Goal: Task Accomplishment & Management: Use online tool/utility

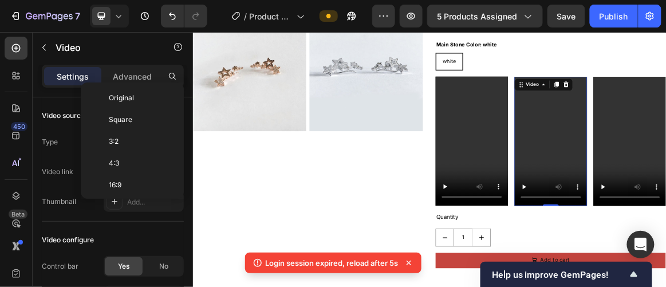
scroll to position [105, 0]
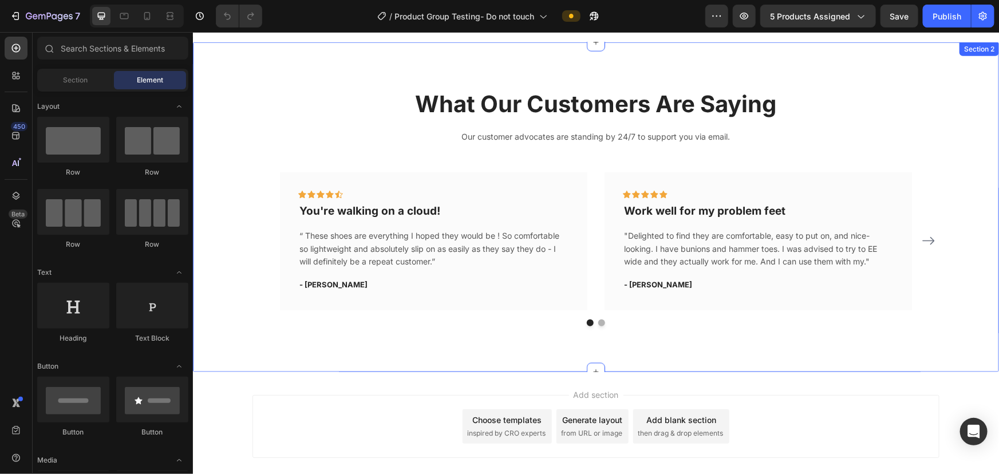
scroll to position [681, 0]
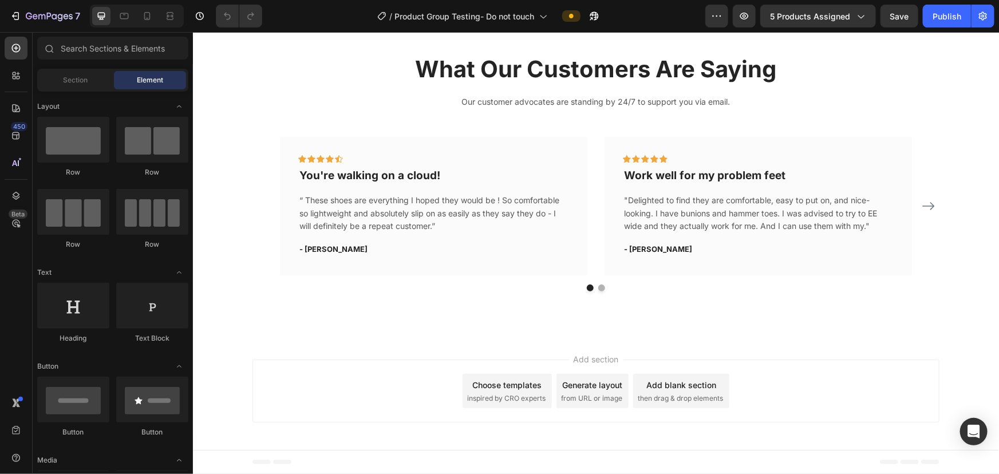
click at [325, 286] on div "Add section Choose templates inspired by CRO experts Generate layout from URL o…" at bounding box center [595, 392] width 806 height 113
click at [308, 286] on div "What Our Customers Are Saying Heading Our customer advocates are standing by 24…" at bounding box center [595, 172] width 806 height 330
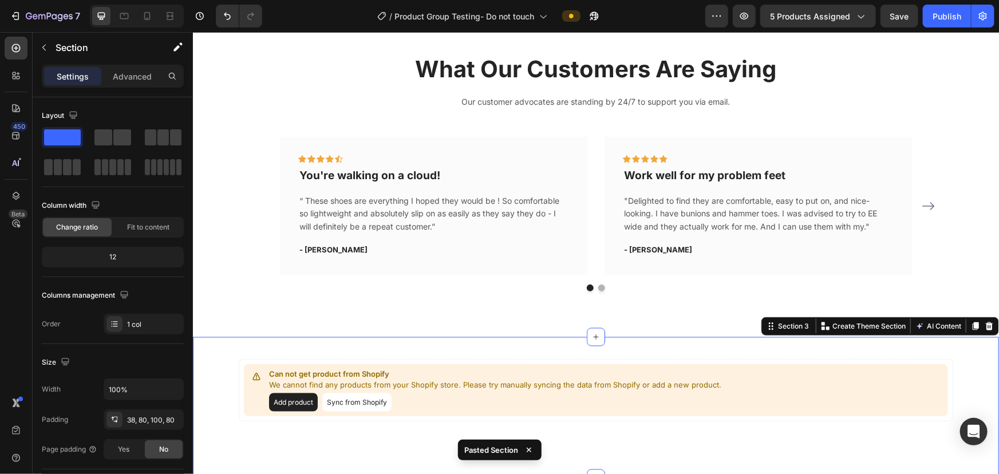
scroll to position [733, 0]
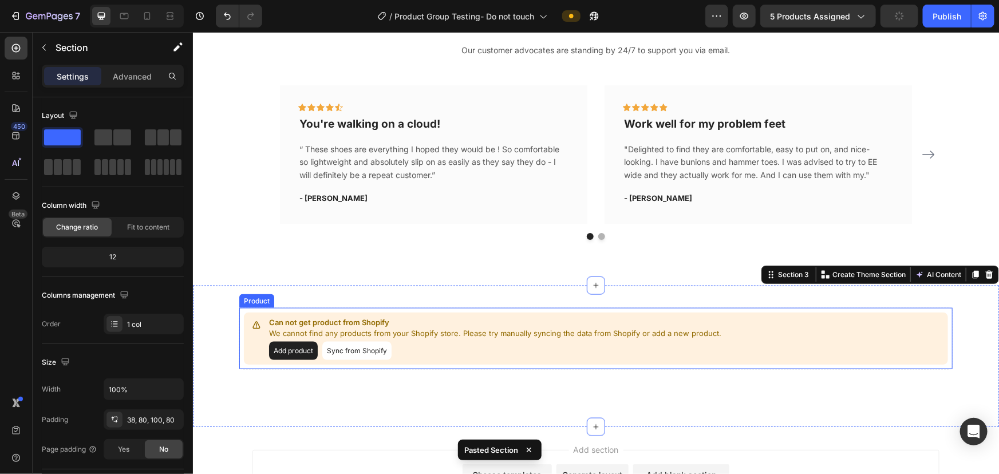
click at [372, 286] on p "Can not get product from Shopify" at bounding box center [494, 321] width 452 height 11
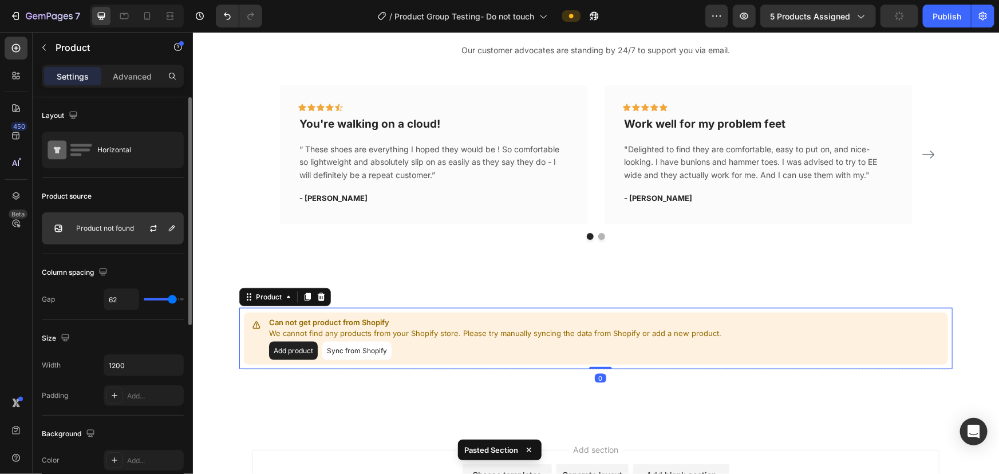
click at [102, 224] on p "Product not found" at bounding box center [105, 228] width 58 height 8
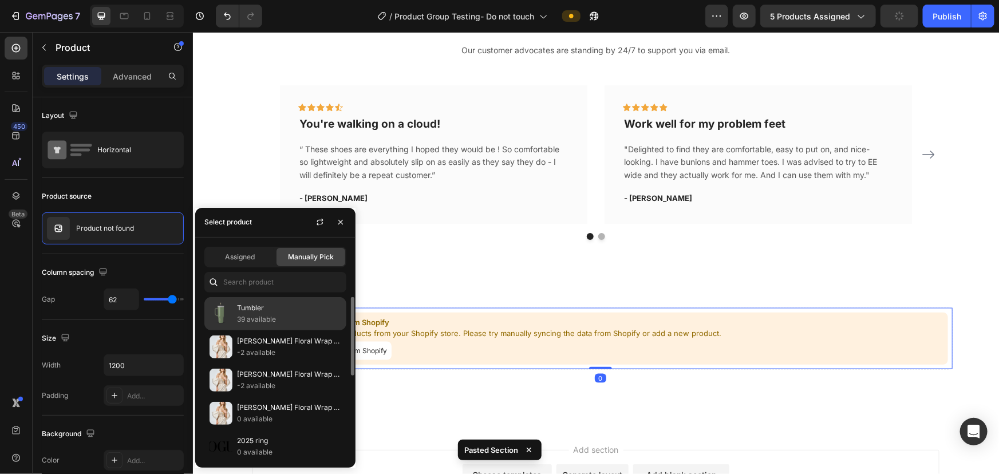
click at [256, 286] on p "39 available" at bounding box center [289, 319] width 104 height 11
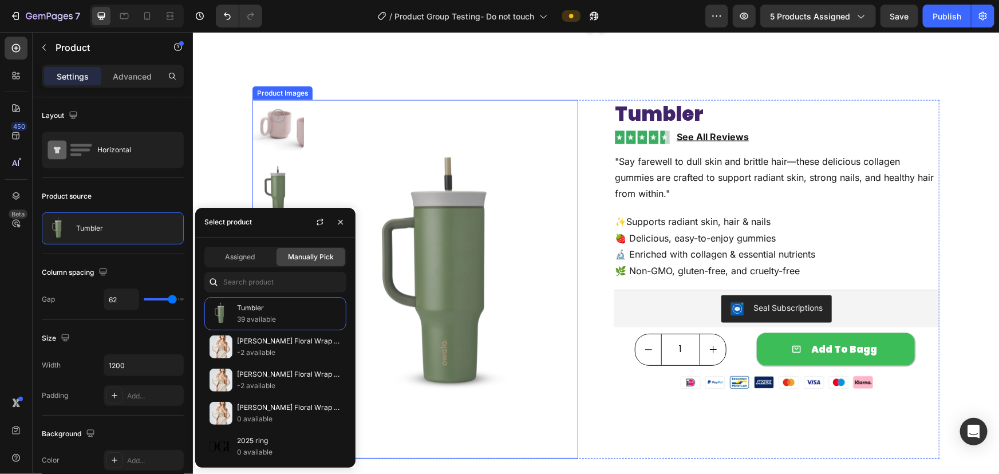
scroll to position [993, 0]
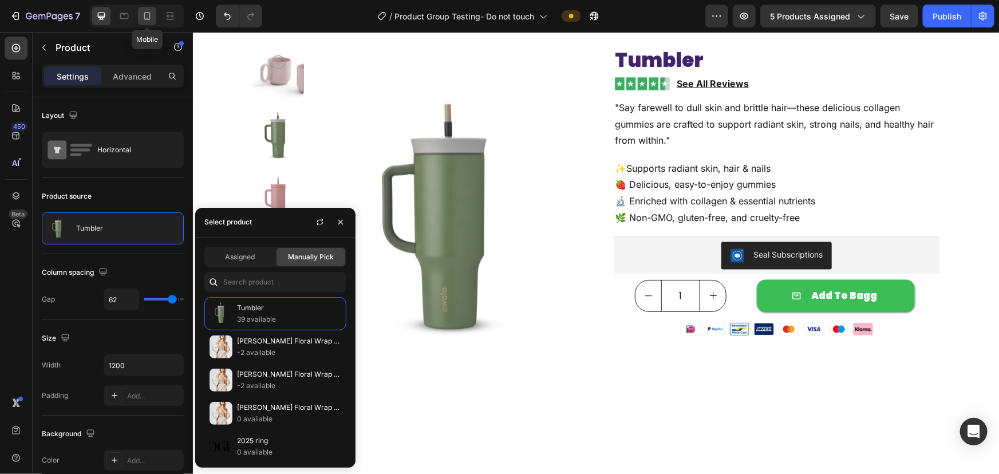
click at [150, 22] on div at bounding box center [147, 16] width 18 height 18
type input "0"
type input "100%"
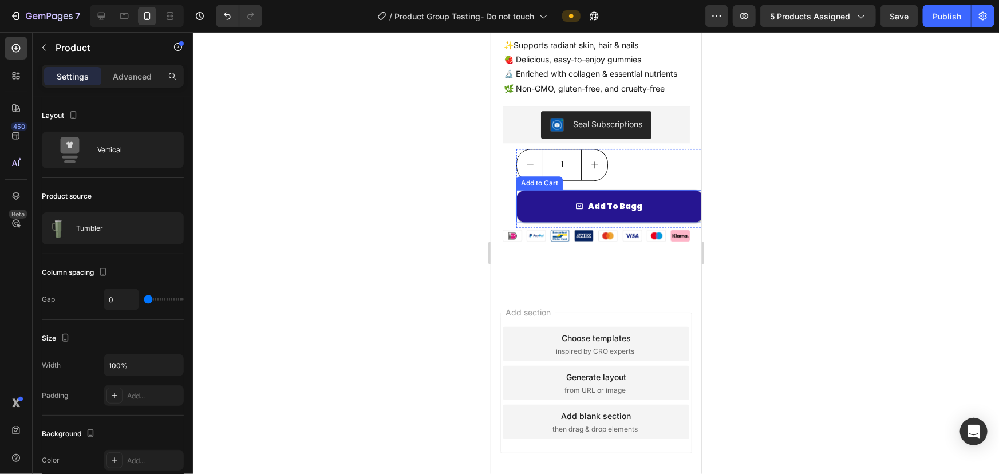
scroll to position [1359, 0]
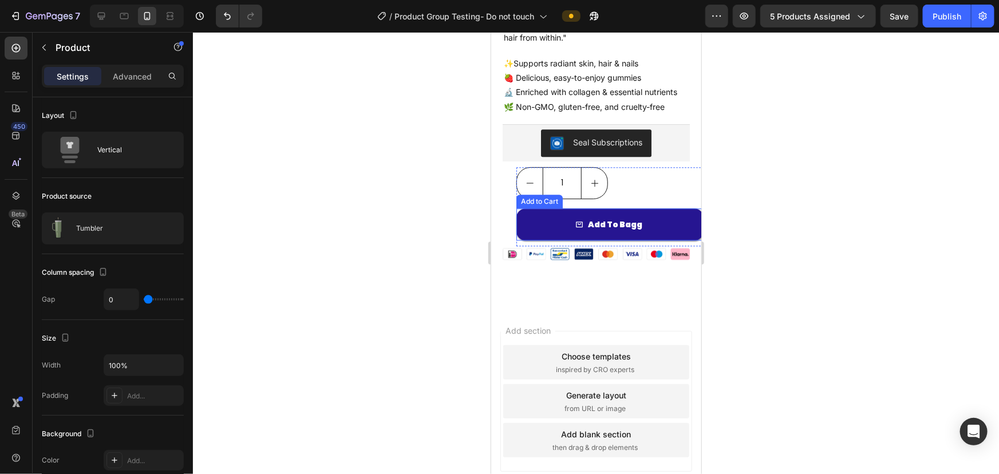
click at [549, 221] on button "Add To Bagg" at bounding box center [609, 224] width 187 height 32
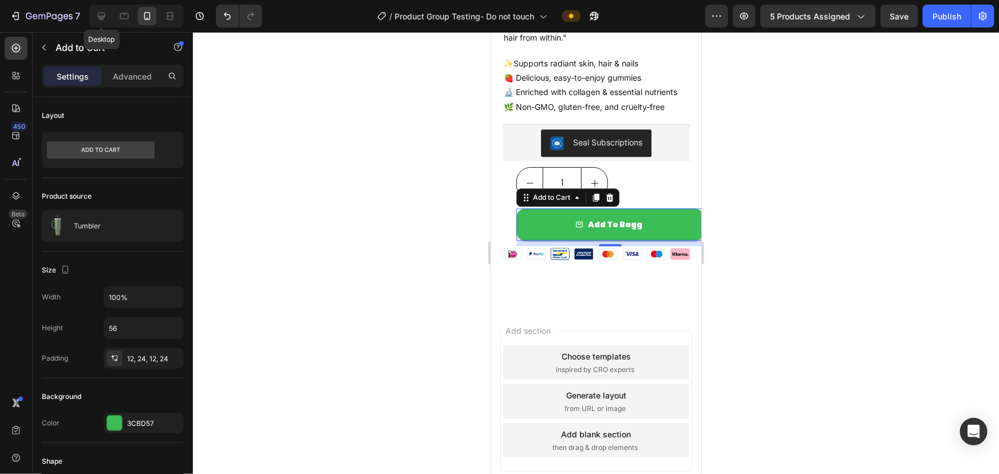
click at [108, 15] on div at bounding box center [101, 16] width 18 height 18
type input "57"
type input "18"
type input "17"
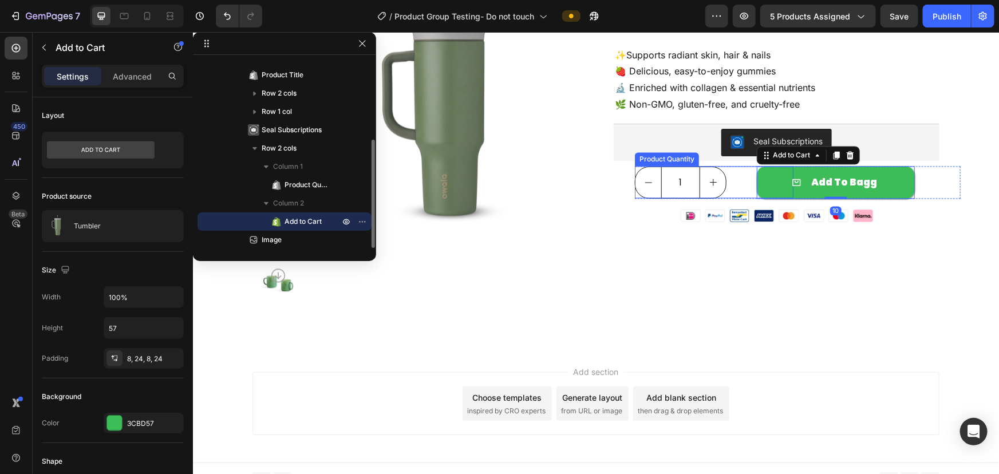
scroll to position [1119, 0]
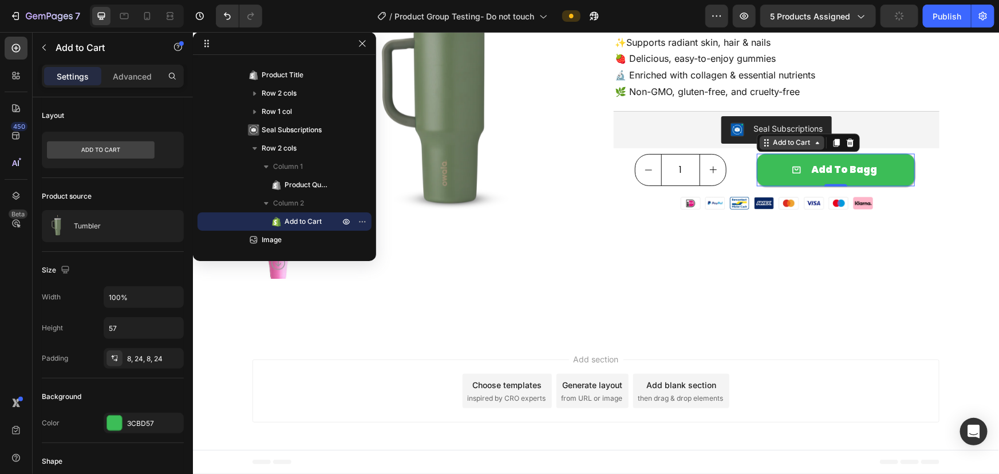
click at [665, 145] on div "Add to Cart" at bounding box center [791, 142] width 42 height 10
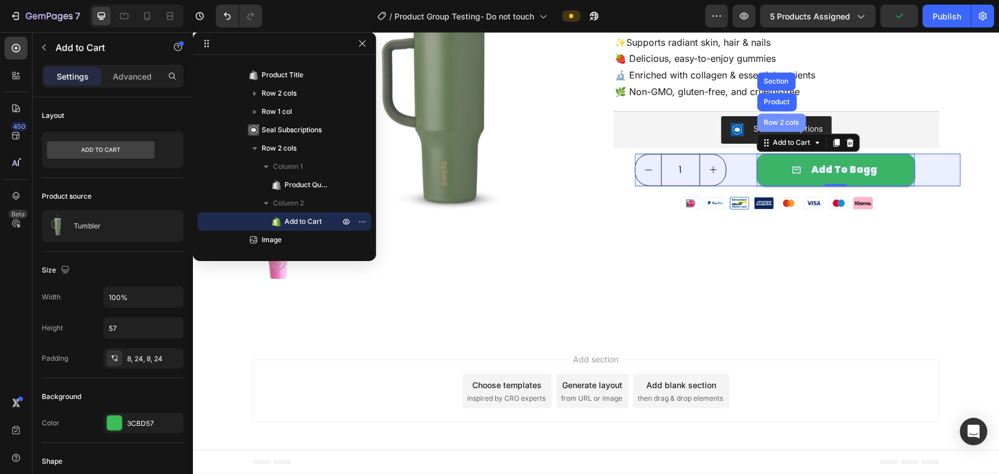
click at [665, 122] on div "Row 2 cols" at bounding box center [780, 122] width 39 height 7
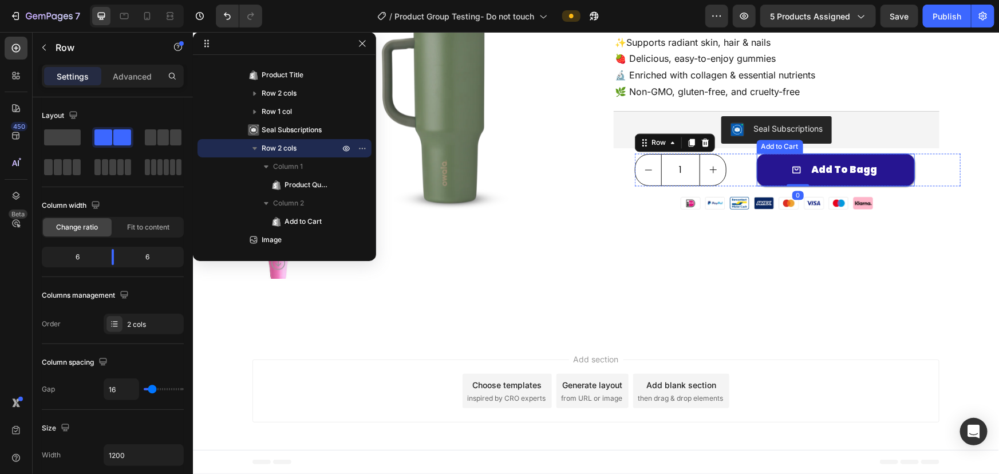
click at [665, 163] on button "Add To Bagg" at bounding box center [835, 169] width 159 height 33
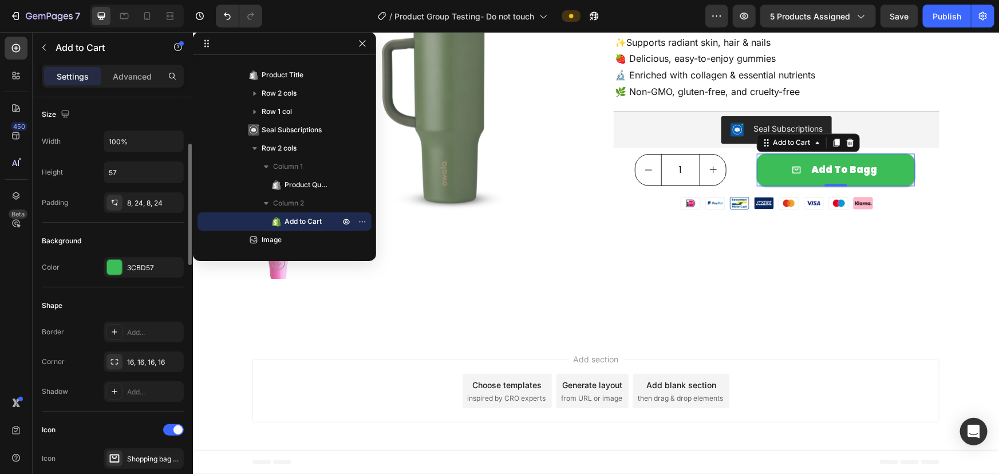
scroll to position [0, 0]
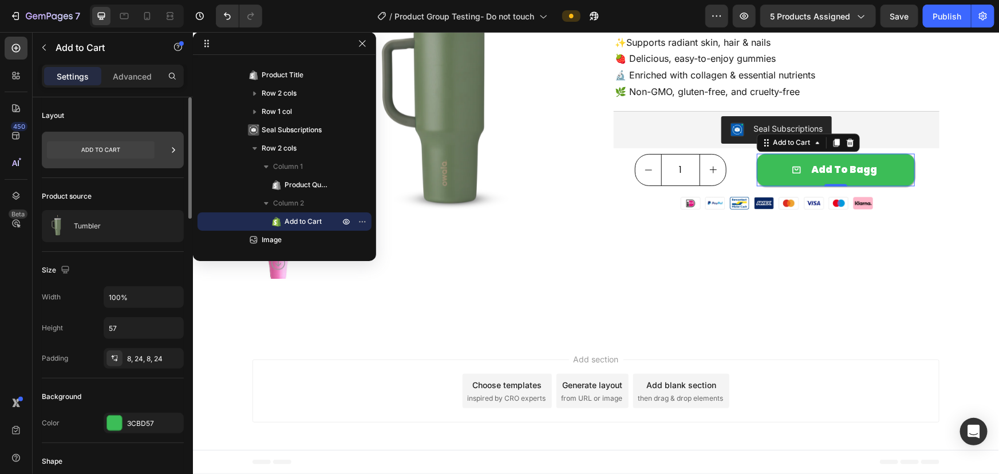
click at [151, 153] on icon at bounding box center [101, 149] width 108 height 17
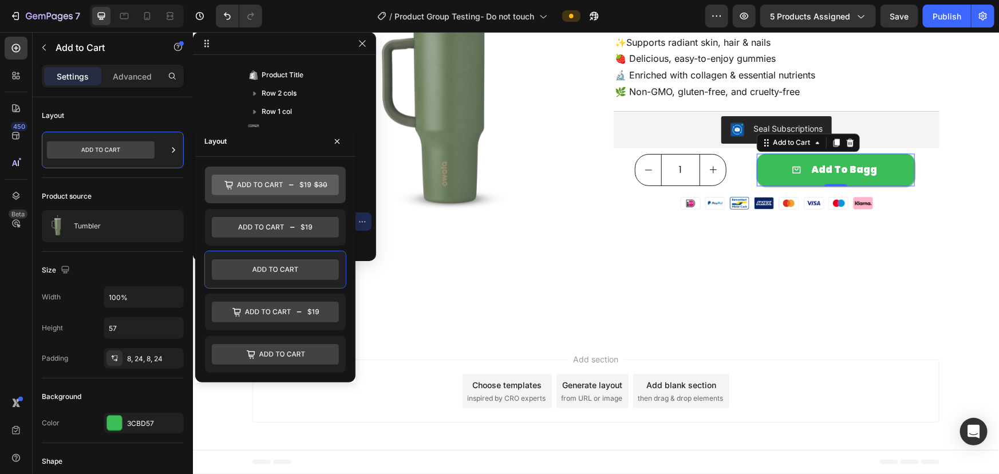
click at [286, 197] on div at bounding box center [275, 185] width 141 height 37
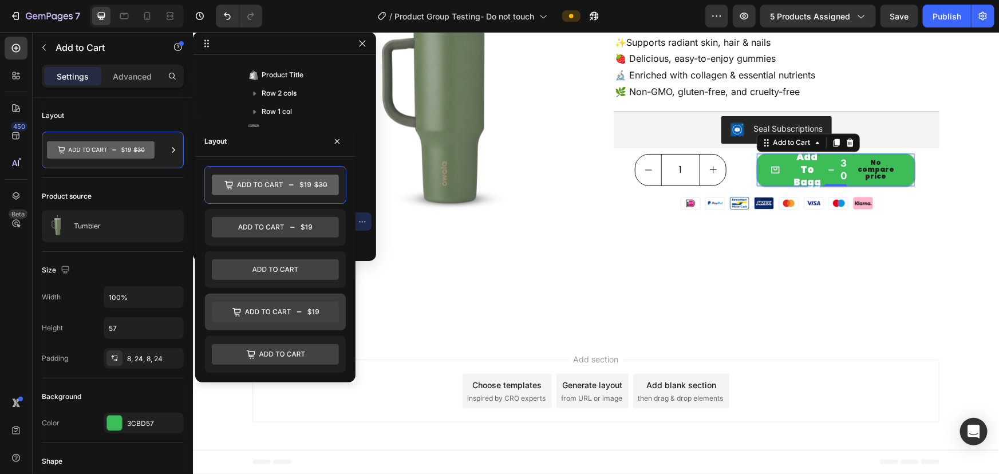
click at [289, 286] on icon at bounding box center [275, 312] width 127 height 21
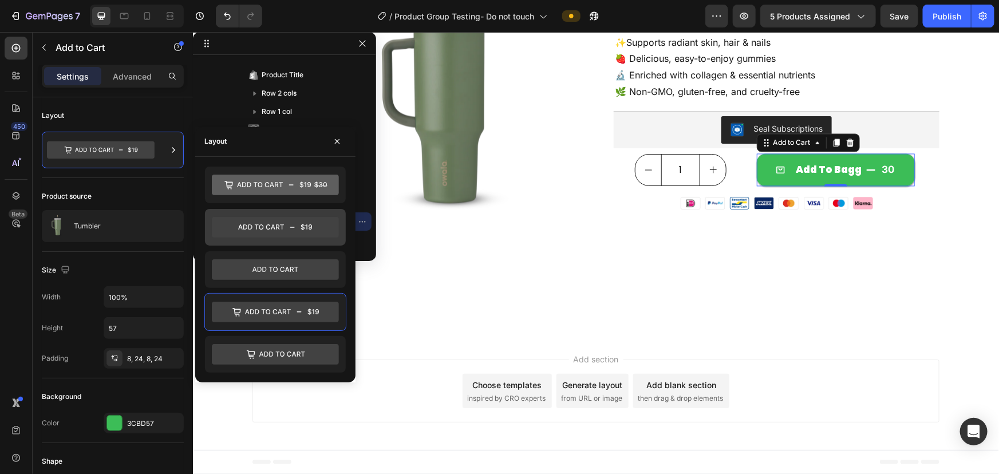
click at [296, 233] on icon at bounding box center [275, 227] width 127 height 21
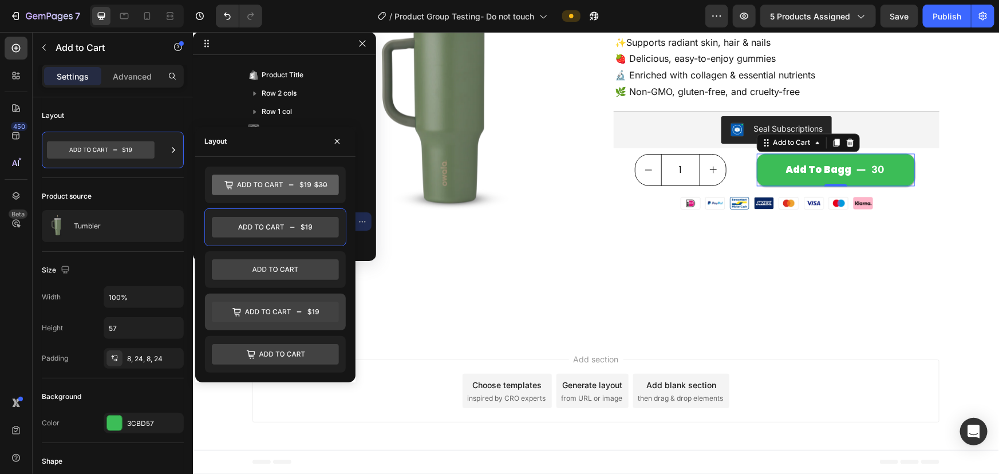
click at [278, 286] on icon at bounding box center [275, 312] width 127 height 21
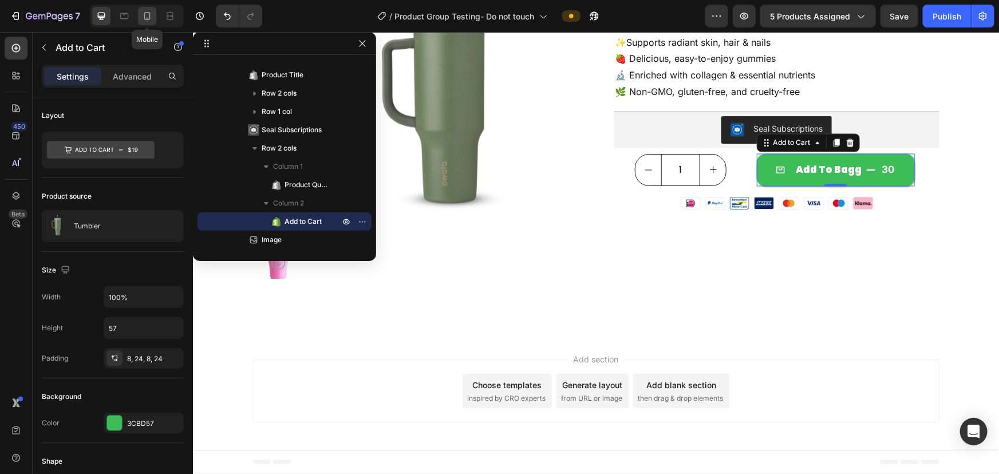
click at [143, 11] on icon at bounding box center [146, 15] width 11 height 11
type input "56"
type input "14"
type input "8"
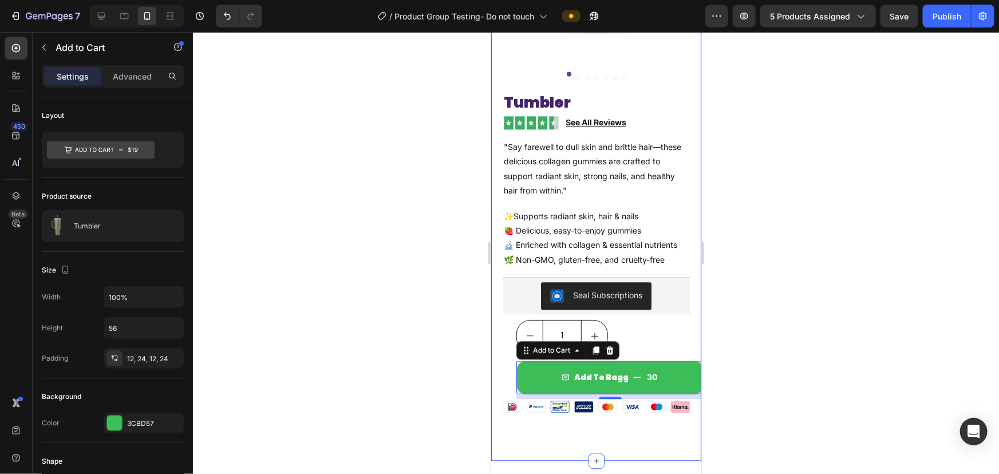
scroll to position [1411, 0]
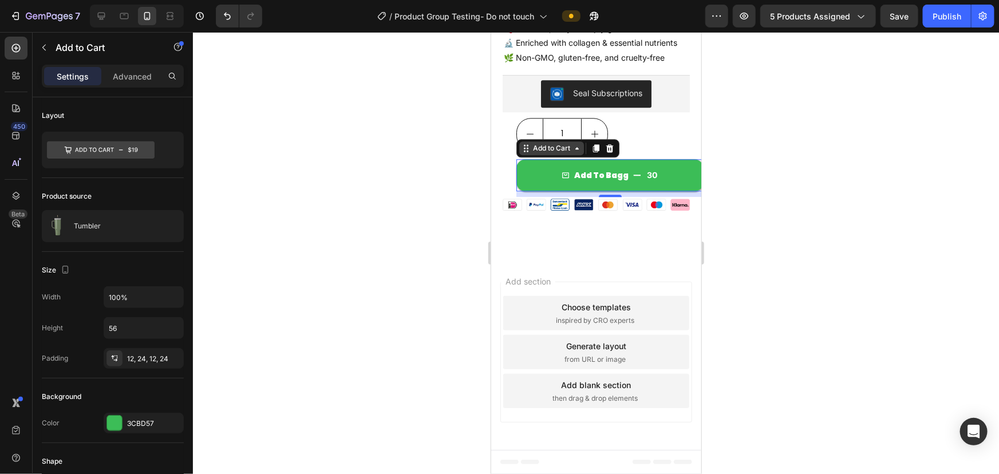
click at [552, 154] on div "Add to Cart" at bounding box center [550, 148] width 65 height 14
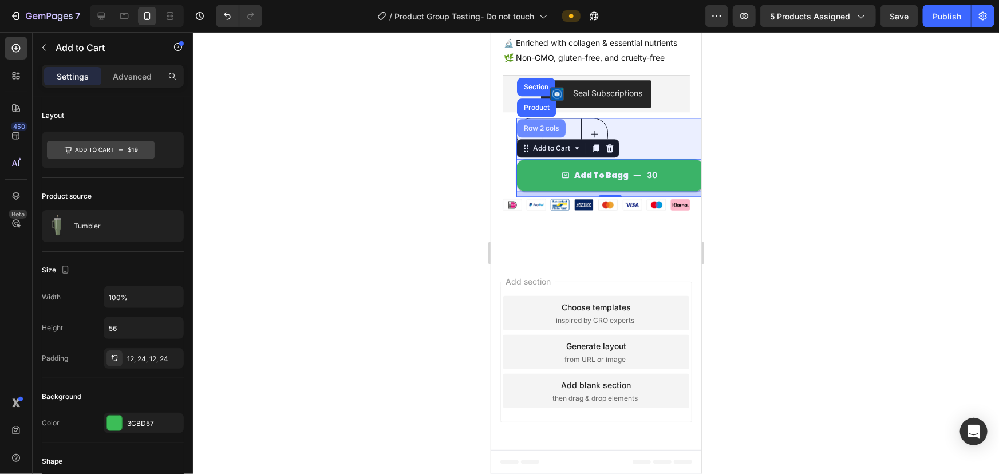
drag, startPoint x: 538, startPoint y: 137, endPoint x: 529, endPoint y: 140, distance: 9.8
click at [537, 137] on div "Row 2 cols" at bounding box center [540, 127] width 49 height 18
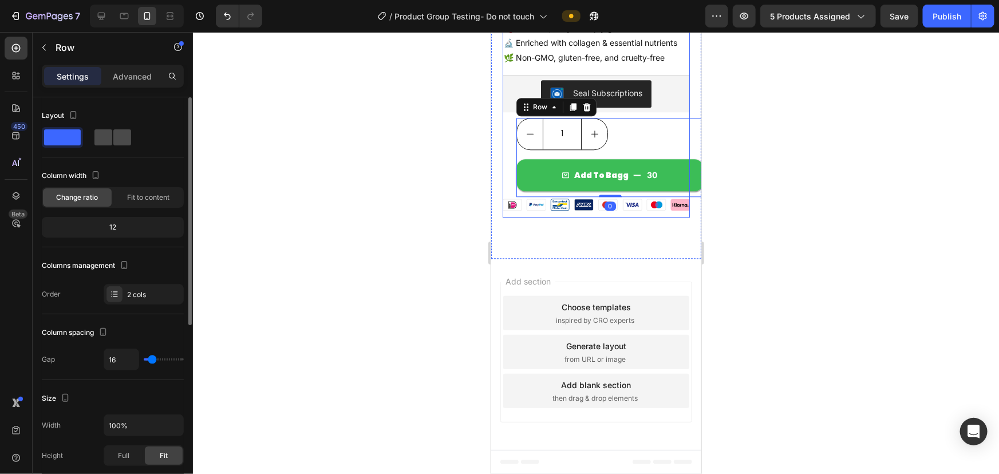
click at [102, 128] on div at bounding box center [112, 137] width 41 height 21
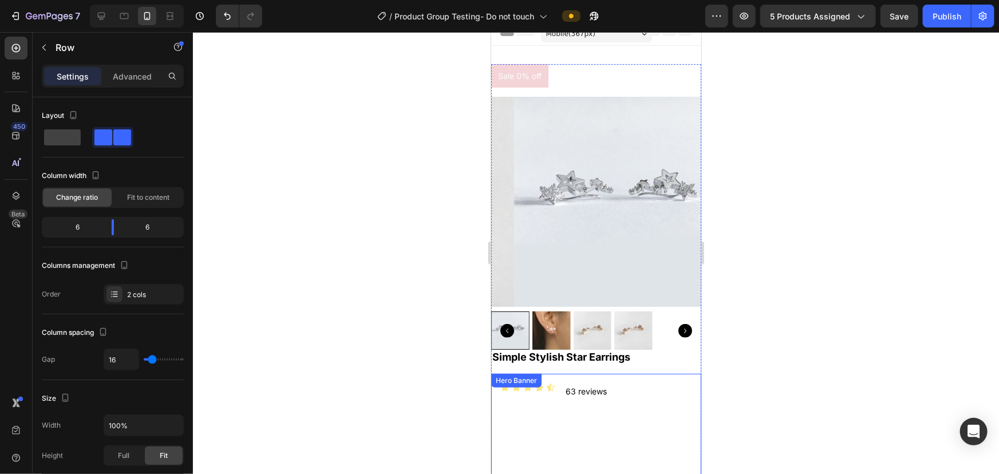
scroll to position [0, 0]
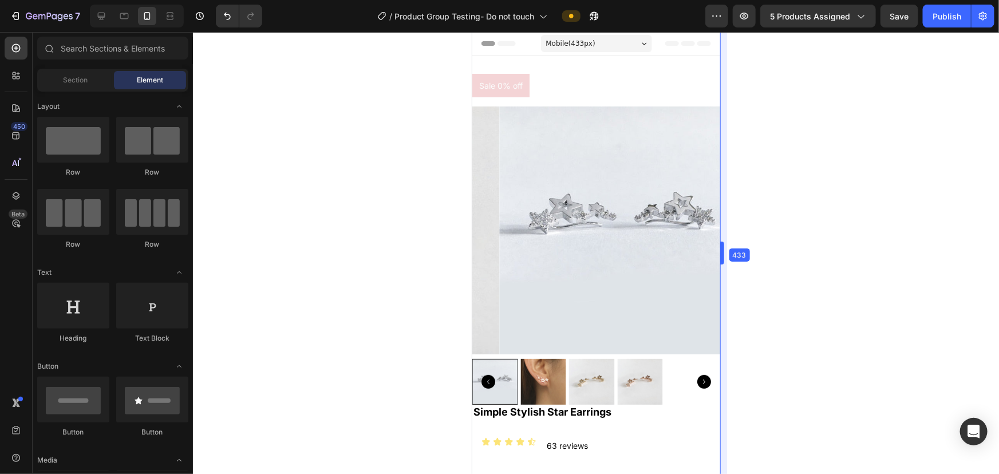
drag, startPoint x: 209, startPoint y: 59, endPoint x: 739, endPoint y: 98, distance: 531.4
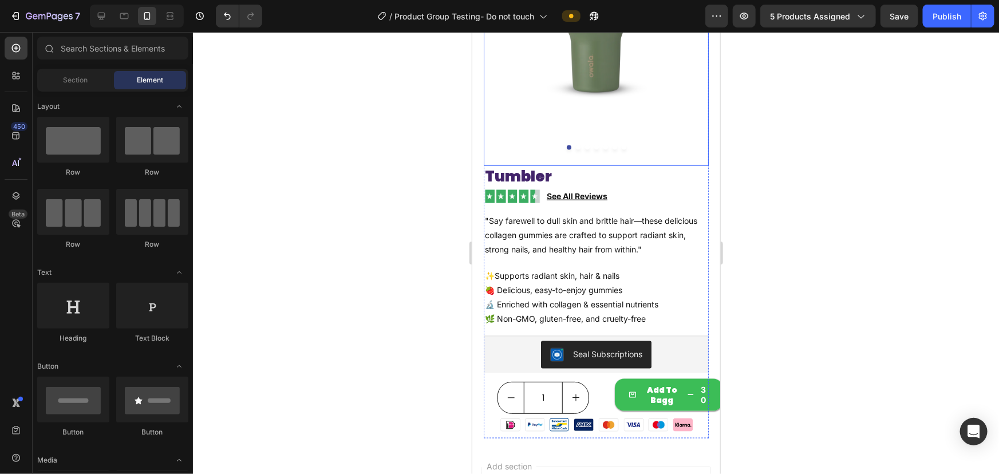
scroll to position [3097, 0]
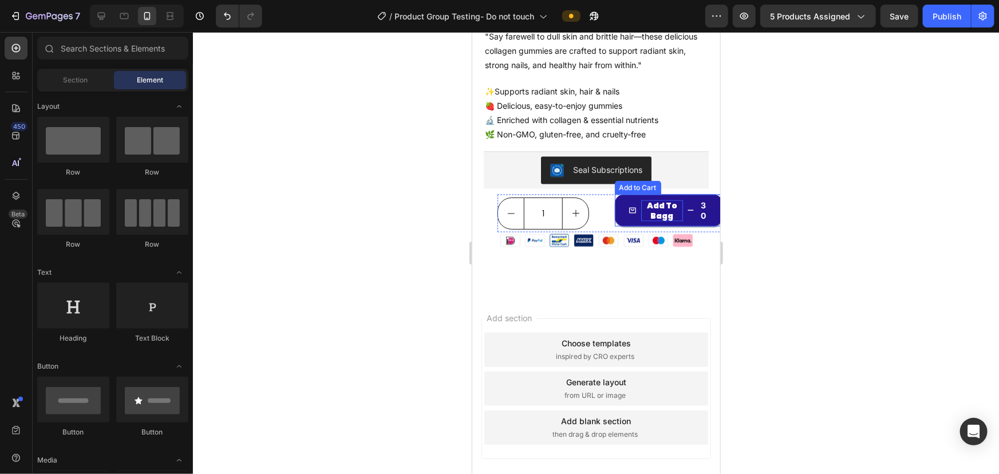
click at [640, 206] on div "Add To Bagg" at bounding box center [661, 210] width 42 height 21
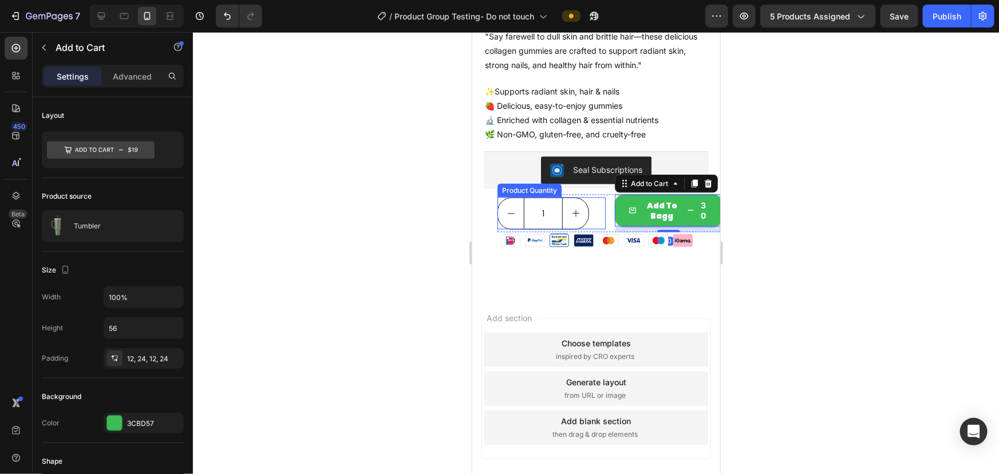
click at [521, 205] on button "decrement" at bounding box center [510, 212] width 26 height 31
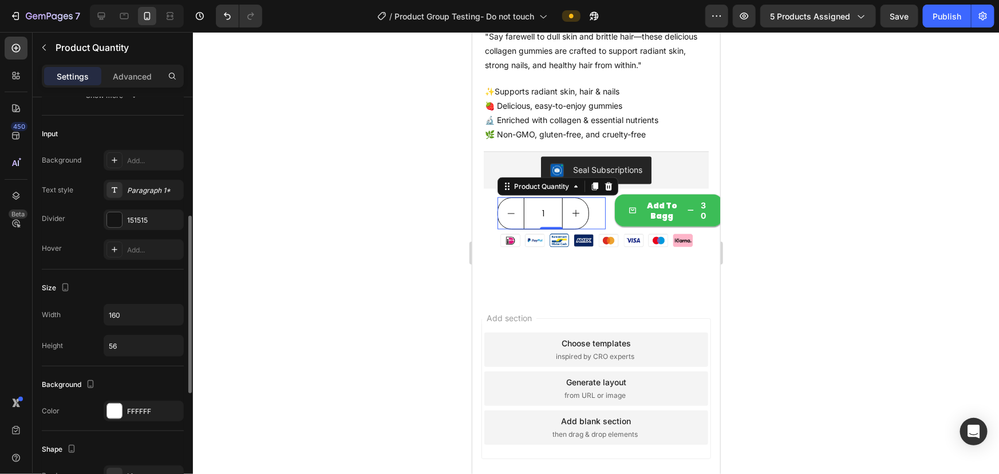
scroll to position [0, 0]
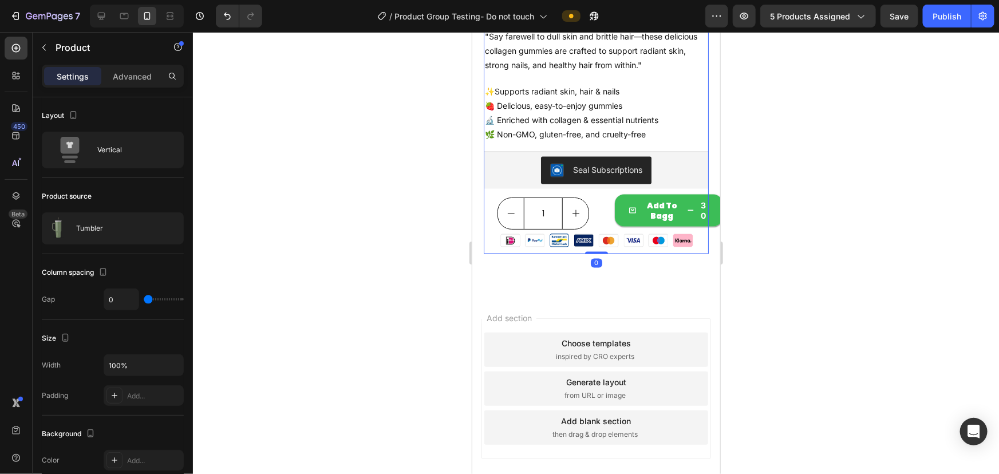
click at [486, 200] on div "Tumbler Product Title Image See All Reviews Text Block Row "Say farewell to dul…" at bounding box center [595, 117] width 225 height 272
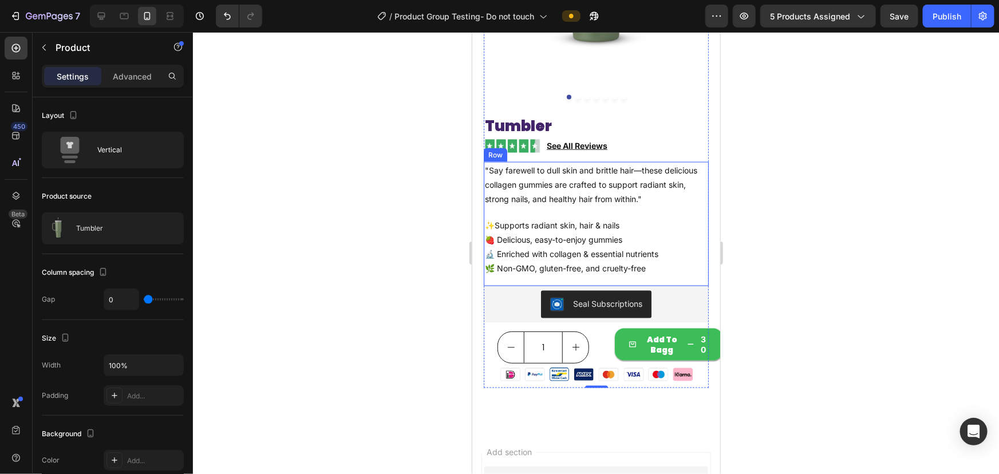
scroll to position [2941, 0]
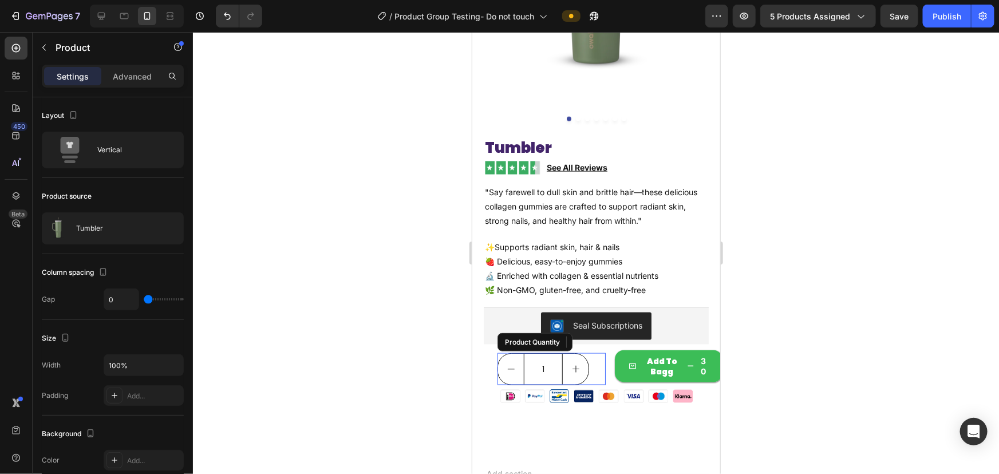
click at [592, 286] on div "1" at bounding box center [551, 369] width 108 height 32
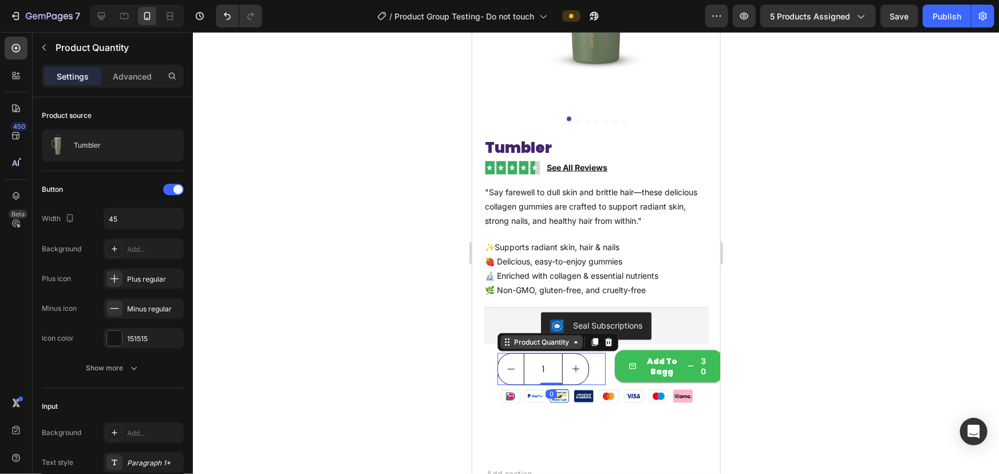
click at [529, 286] on div "Product Quantity" at bounding box center [541, 341] width 60 height 10
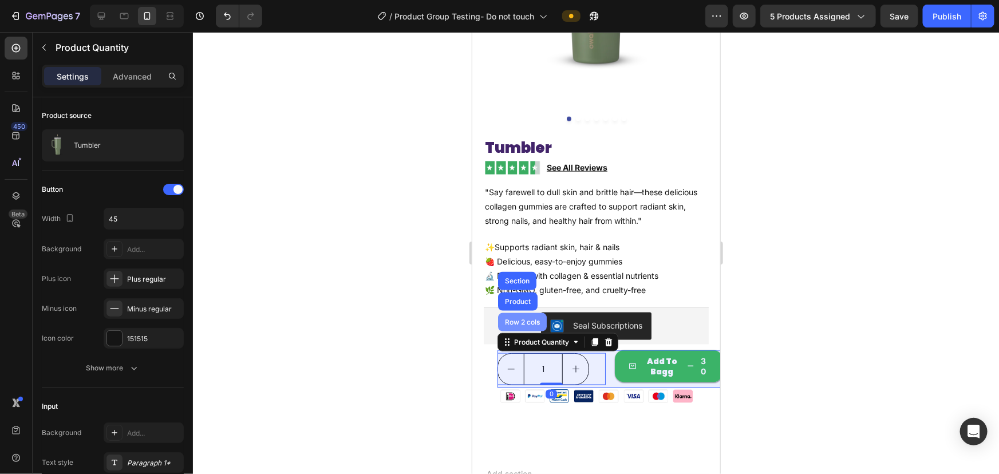
click at [522, 286] on div "Row 2 cols" at bounding box center [521, 321] width 39 height 7
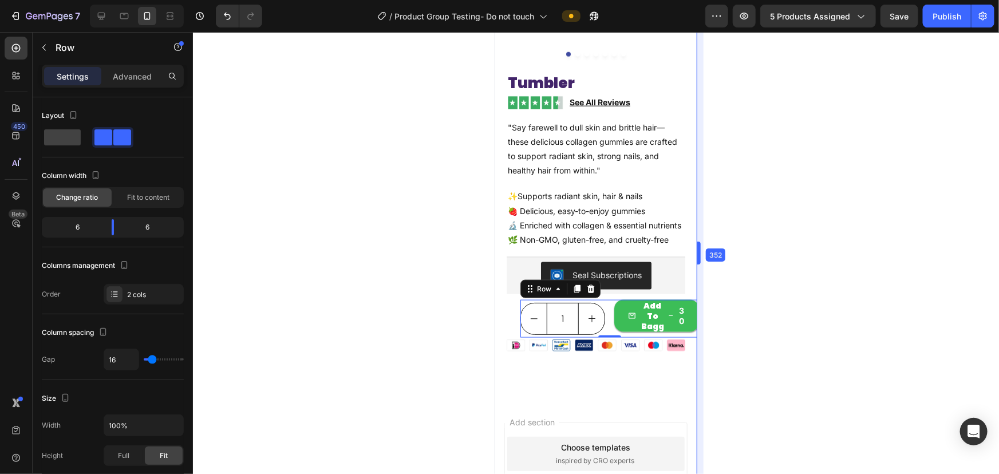
drag, startPoint x: 721, startPoint y: 264, endPoint x: 680, endPoint y: 272, distance: 41.9
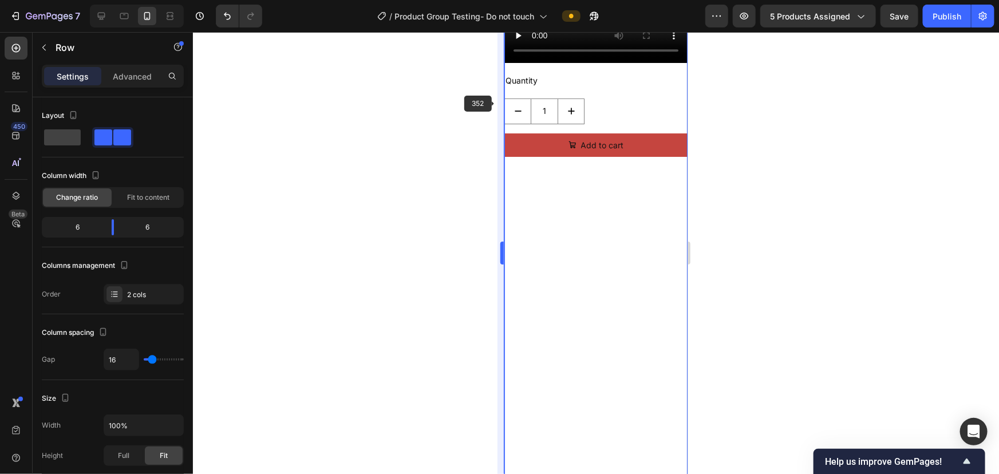
scroll to position [1901, 0]
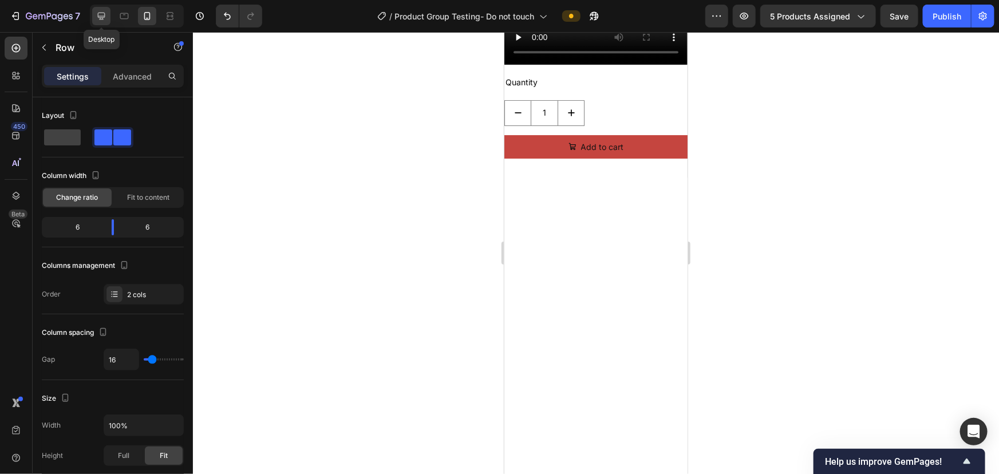
click at [104, 17] on icon at bounding box center [101, 16] width 7 height 7
type input "1200"
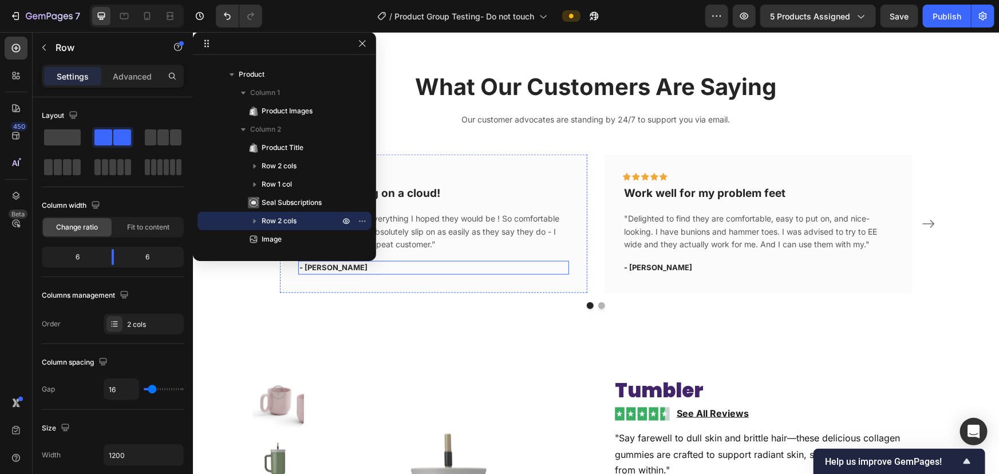
scroll to position [657, 0]
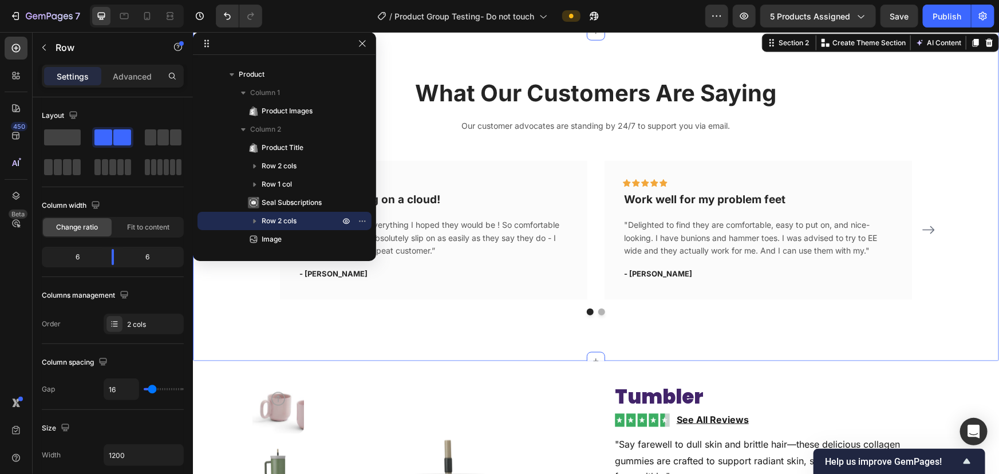
click at [461, 286] on div "What Our Customers Are Saying Heading Our customer advocates are standing by 24…" at bounding box center [595, 196] width 806 height 330
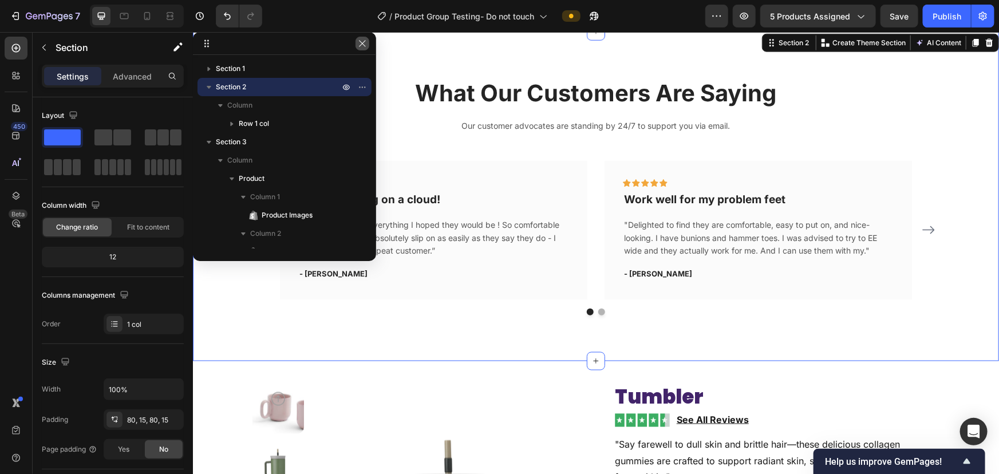
click at [364, 43] on icon "button" at bounding box center [362, 43] width 9 height 9
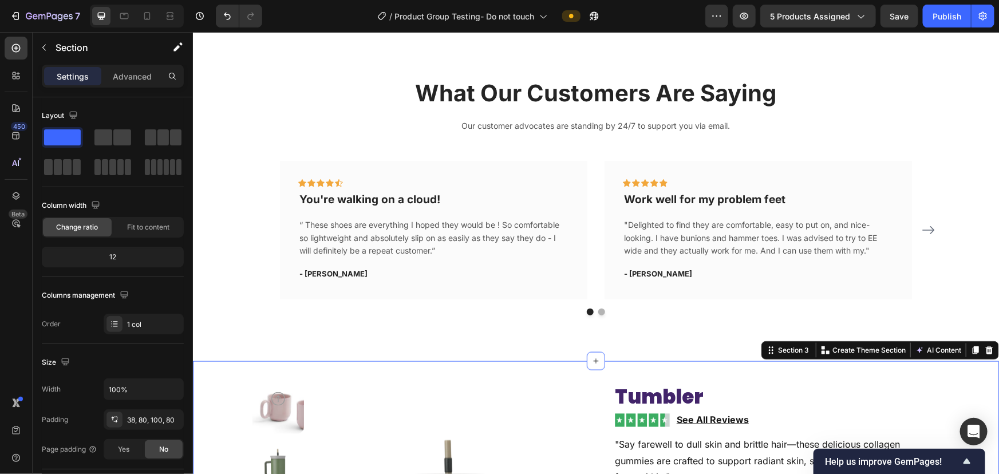
click at [665, 286] on icon at bounding box center [988, 349] width 9 height 9
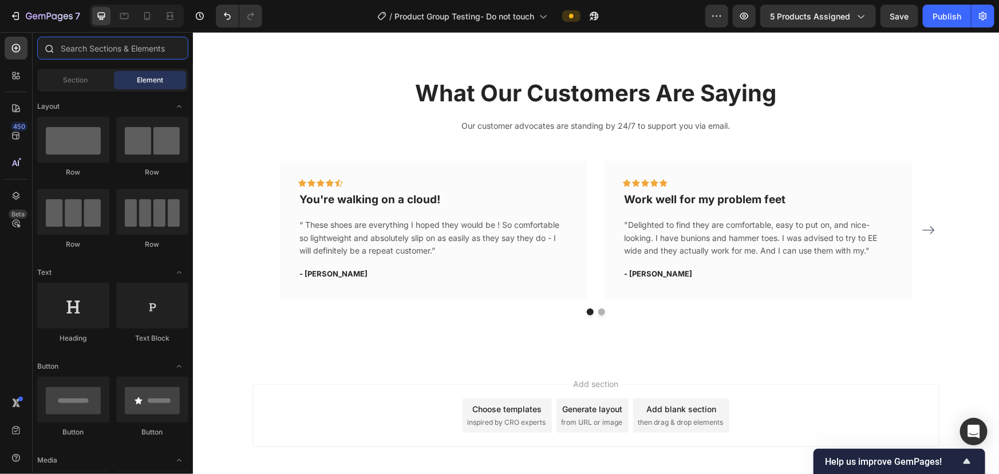
click at [90, 49] on input "text" at bounding box center [112, 48] width 151 height 23
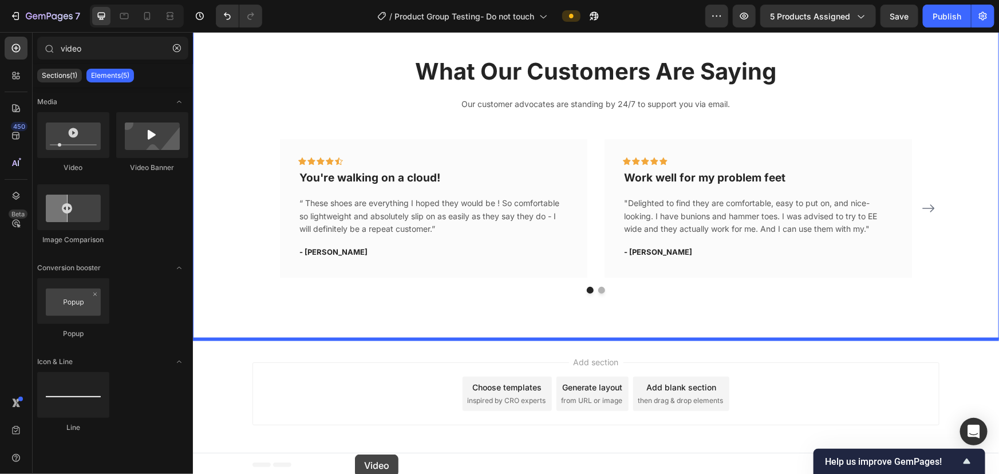
drag, startPoint x: 296, startPoint y: 164, endPoint x: 356, endPoint y: 445, distance: 286.7
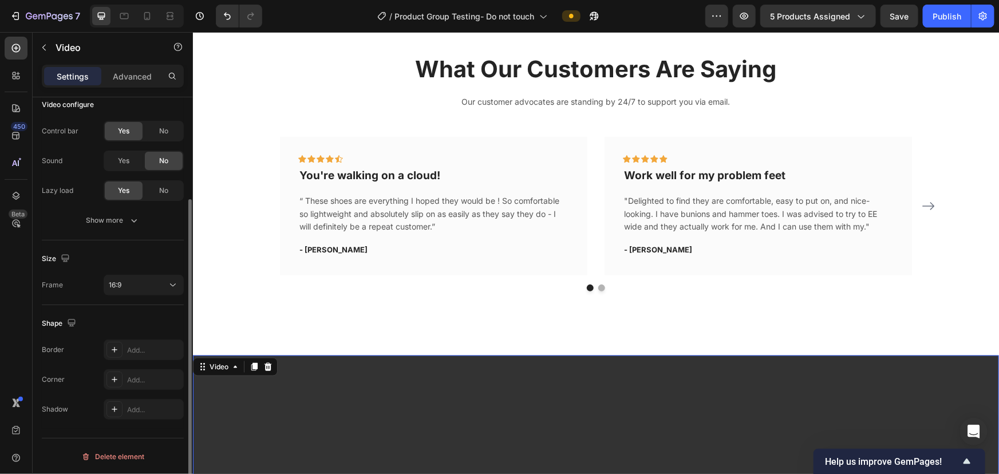
scroll to position [31, 0]
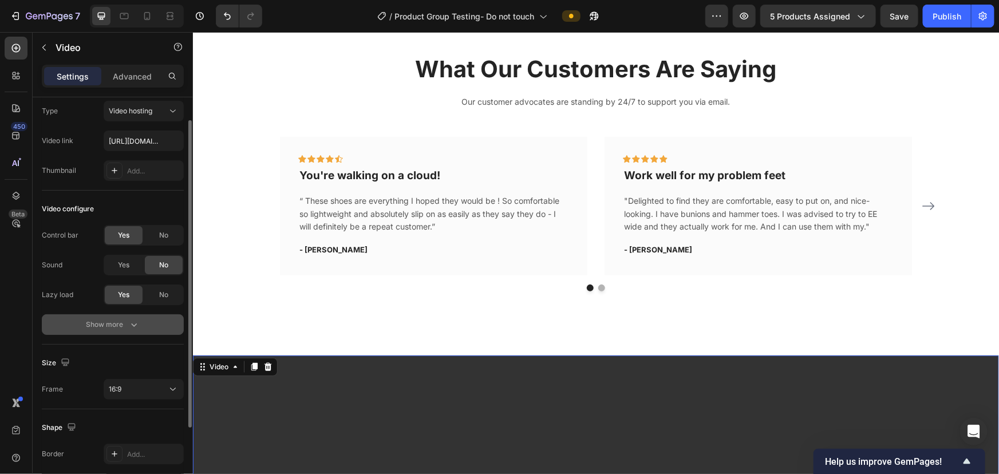
click at [118, 286] on button "Show more" at bounding box center [113, 324] width 142 height 21
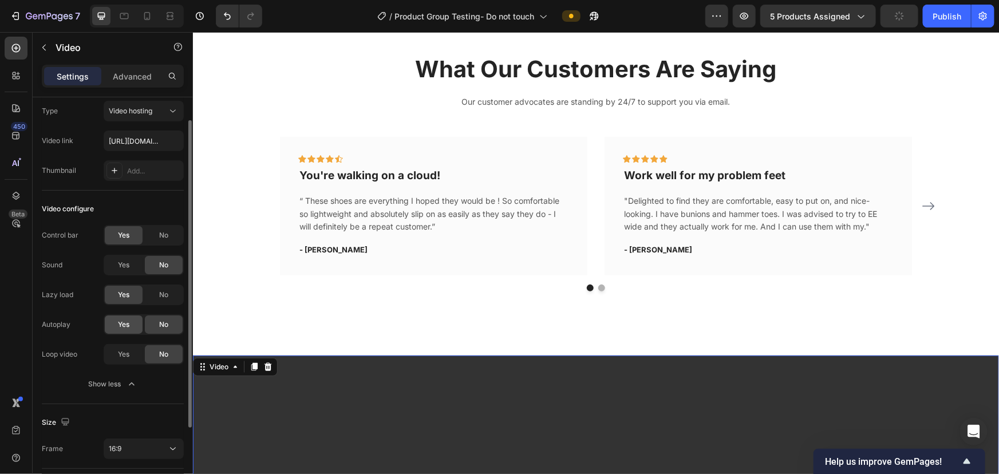
click at [126, 286] on span "Yes" at bounding box center [123, 324] width 11 height 10
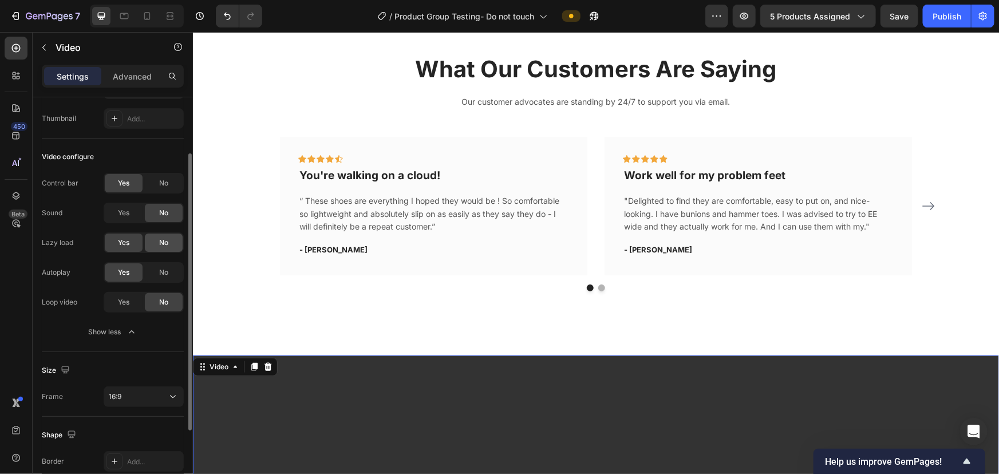
click at [163, 247] on div "No" at bounding box center [164, 242] width 38 height 18
click at [124, 286] on span "Yes" at bounding box center [123, 302] width 11 height 10
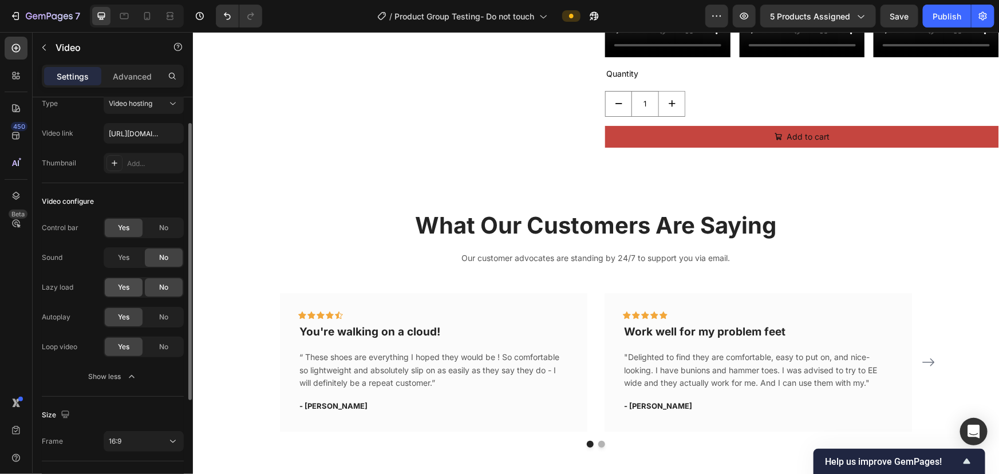
scroll to position [0, 0]
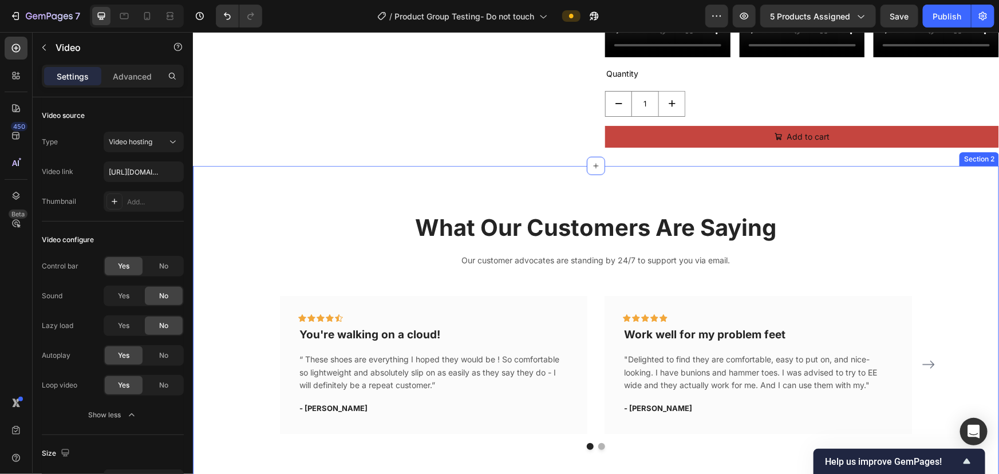
click at [214, 263] on div "What Our Customers Are Saying Heading Our customer advocates are standing by 24…" at bounding box center [595, 330] width 789 height 238
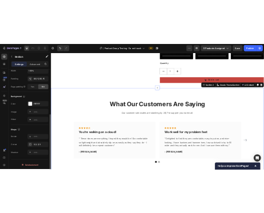
scroll to position [184, 0]
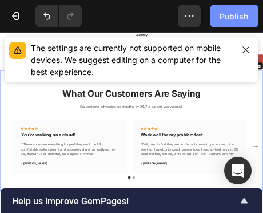
click at [244, 19] on div "Publish" at bounding box center [234, 16] width 29 height 12
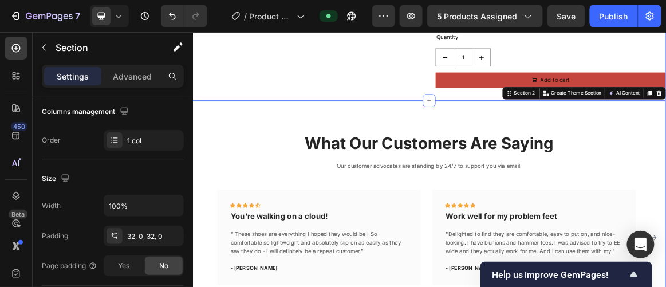
scroll to position [0, 0]
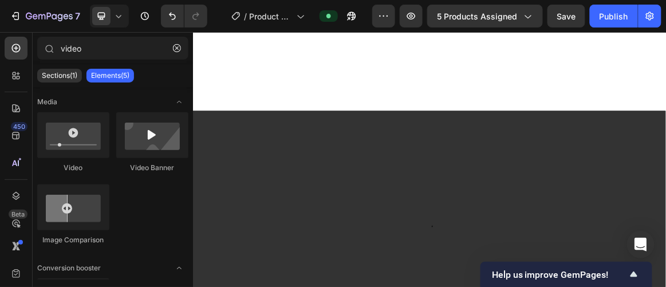
scroll to position [862, 0]
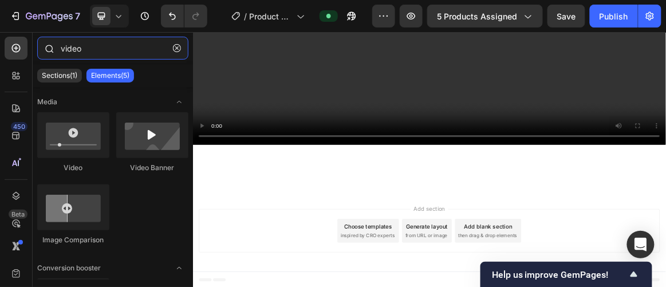
click at [121, 54] on input "video" at bounding box center [112, 48] width 151 height 23
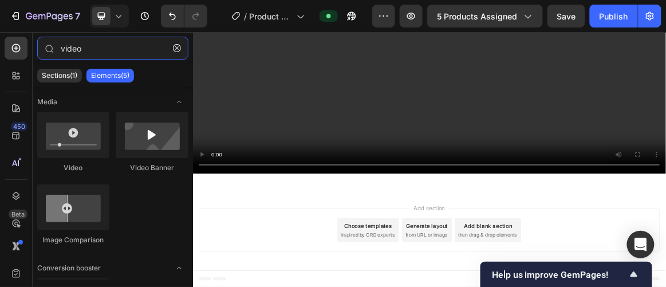
scroll to position [815, 0]
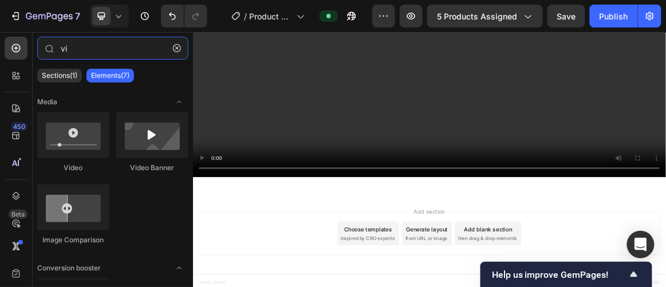
type input "v"
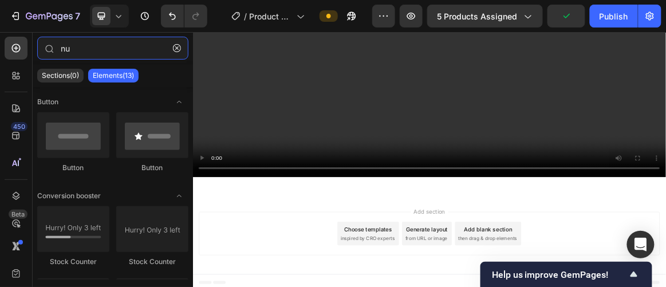
type input "n"
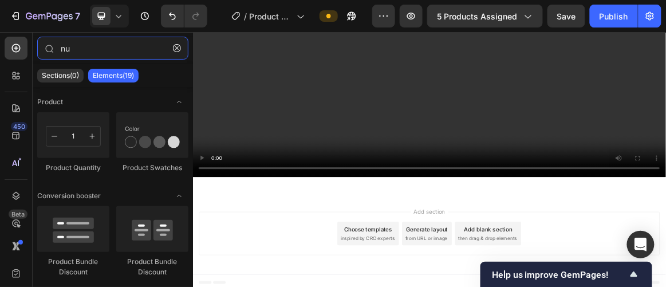
type input "n"
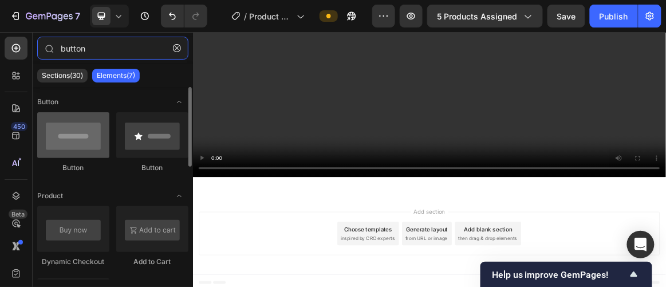
type input "button"
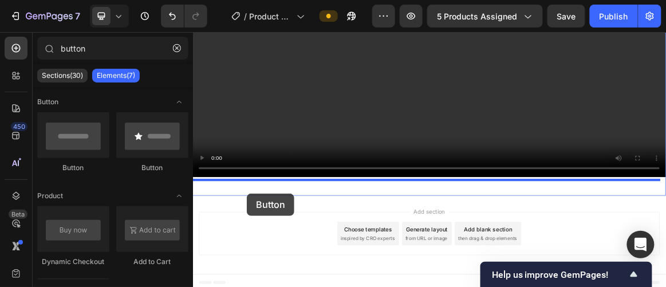
drag, startPoint x: 251, startPoint y: 171, endPoint x: 276, endPoint y: 266, distance: 98.3
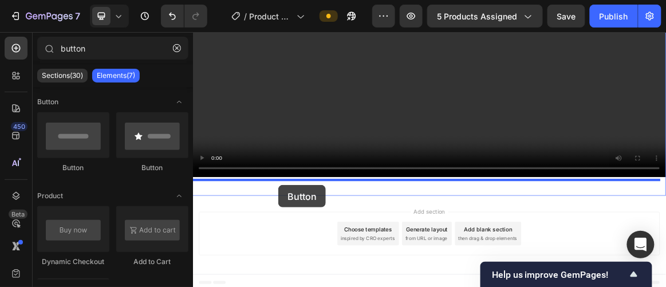
drag, startPoint x: 352, startPoint y: 176, endPoint x: 316, endPoint y: 254, distance: 85.5
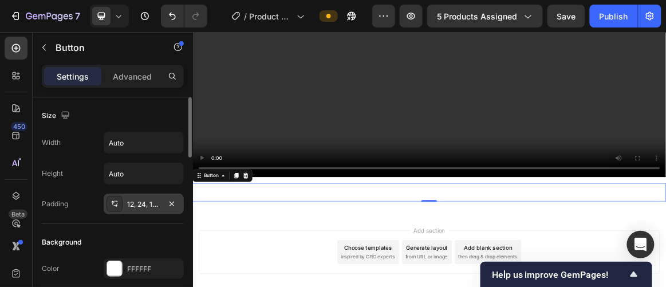
click at [156, 209] on div "12, 24, 12, 24" at bounding box center [144, 203] width 80 height 21
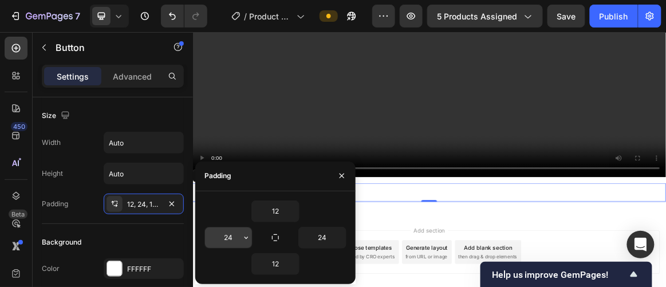
click at [230, 234] on input "24" at bounding box center [228, 237] width 47 height 21
click at [339, 170] on button "button" at bounding box center [341, 176] width 18 height 18
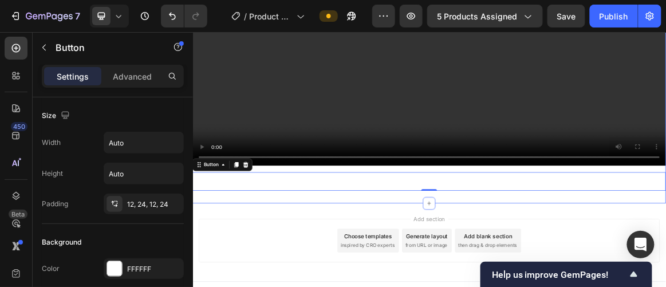
scroll to position [841, 0]
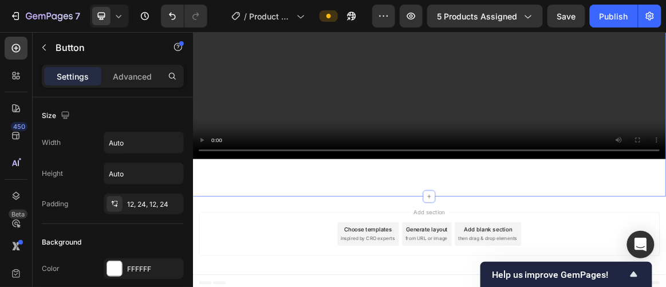
click at [369, 258] on div "Video Button Button Section 2 Create Theme Section AI Content Write with GemAI …" at bounding box center [535, 40] width 687 height 458
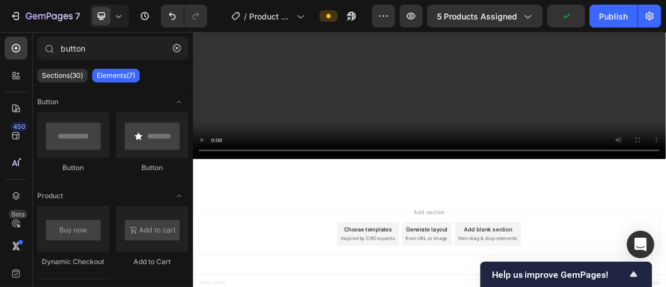
click at [263, 240] on div "Button Button" at bounding box center [535, 237] width 687 height 26
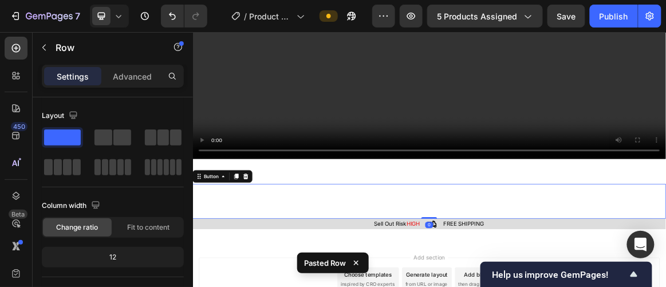
click at [390, 265] on button "CHECK AVAILABILITY" at bounding box center [535, 276] width 687 height 51
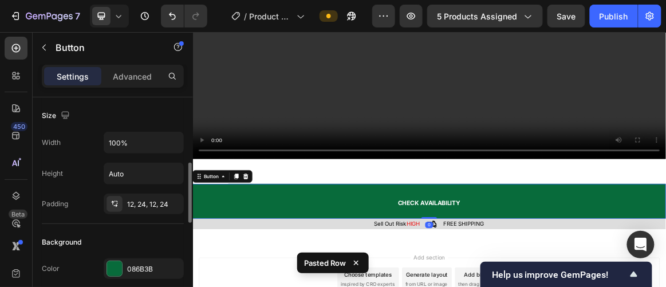
scroll to position [52, 0]
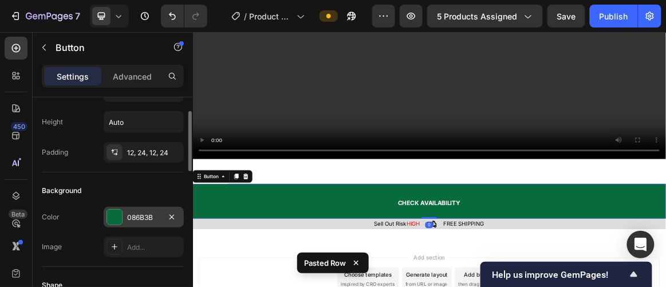
click at [126, 221] on div "086B3B" at bounding box center [144, 217] width 80 height 21
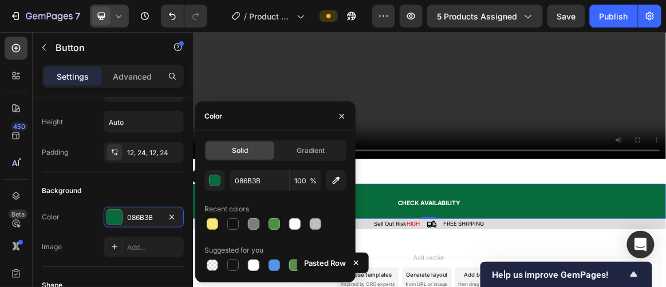
click at [120, 18] on icon at bounding box center [118, 15] width 11 height 11
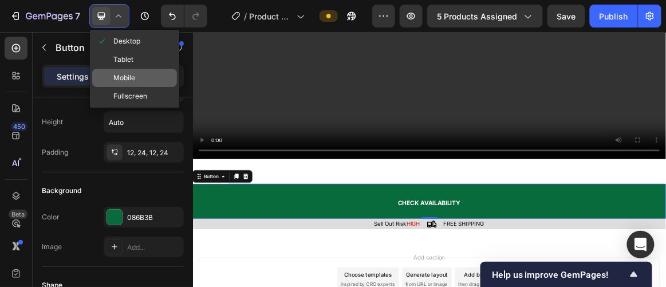
click at [125, 80] on span "Mobile" at bounding box center [124, 77] width 22 height 11
type input "14"
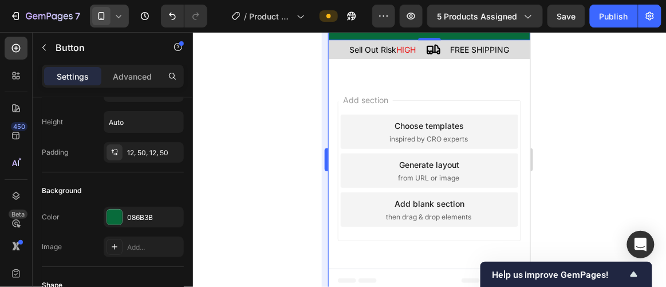
scroll to position [745, 0]
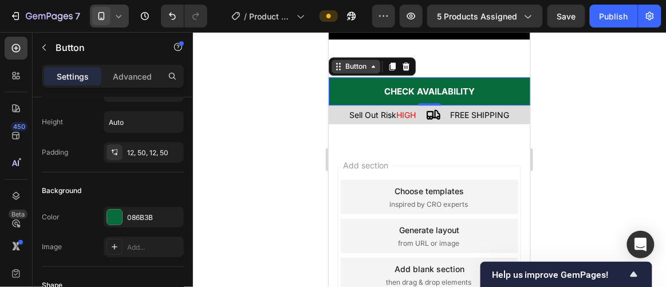
click at [353, 61] on div "Button" at bounding box center [355, 66] width 26 height 10
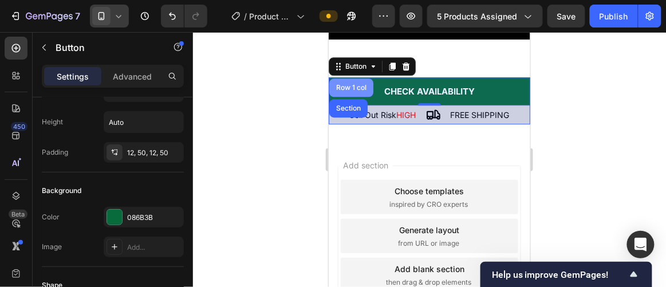
click at [344, 84] on div "Row 1 col" at bounding box center [350, 87] width 35 height 7
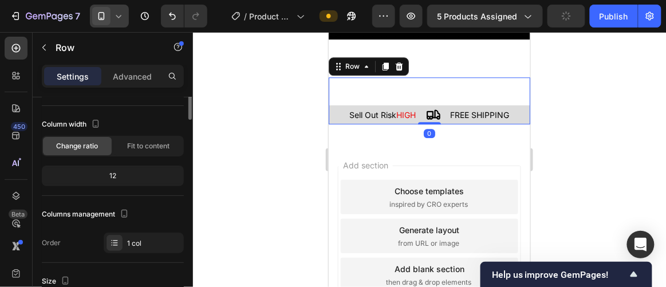
scroll to position [0, 0]
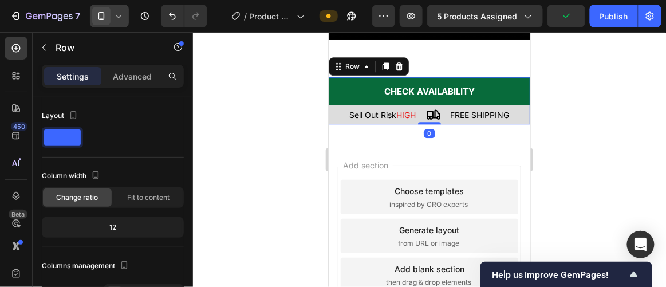
click at [114, 13] on icon at bounding box center [118, 15] width 11 height 11
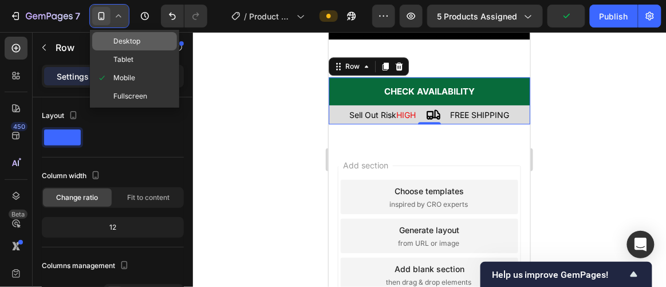
click at [119, 37] on span "Desktop" at bounding box center [126, 40] width 27 height 11
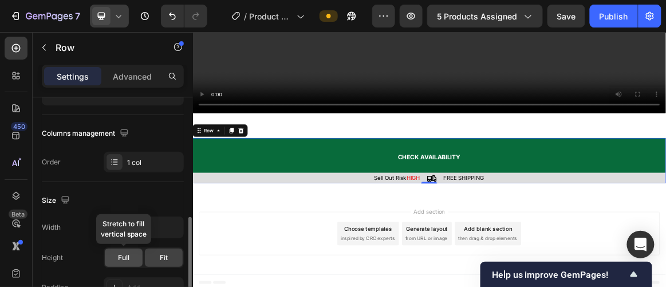
scroll to position [213, 0]
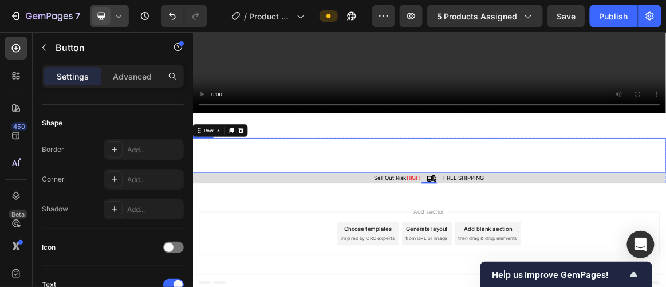
click at [307, 203] on button "CHECK AVAILABILITY" at bounding box center [535, 210] width 687 height 51
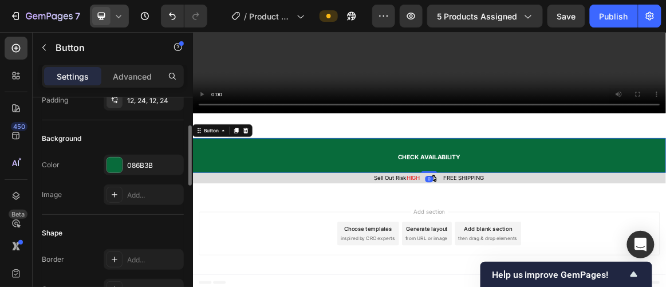
scroll to position [0, 0]
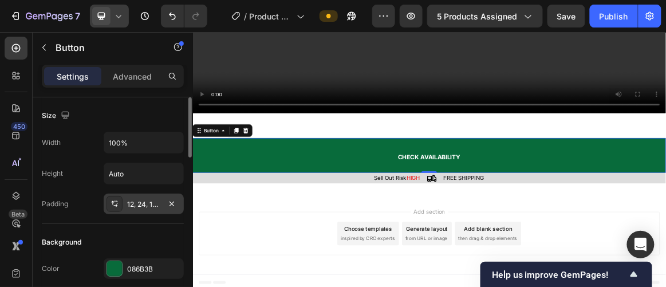
click at [136, 199] on div "12, 24, 12, 24" at bounding box center [143, 204] width 33 height 10
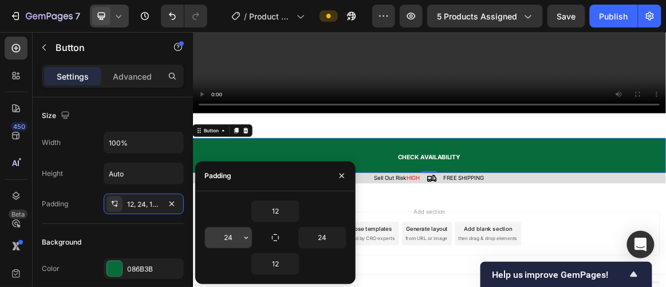
click at [235, 233] on input "24" at bounding box center [228, 237] width 47 height 21
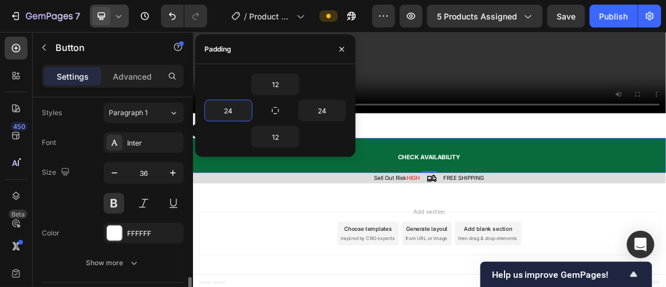
scroll to position [520, 0]
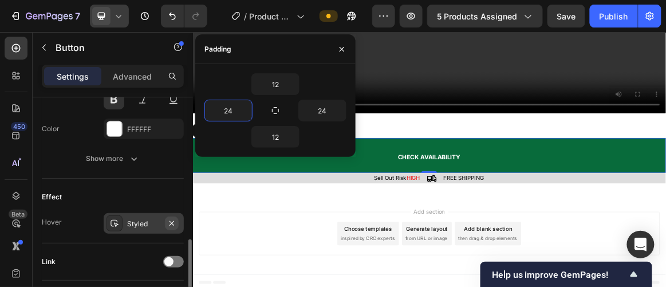
click at [169, 220] on icon "button" at bounding box center [171, 223] width 9 height 9
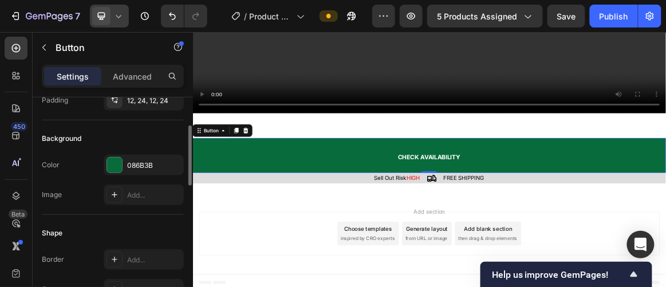
scroll to position [52, 0]
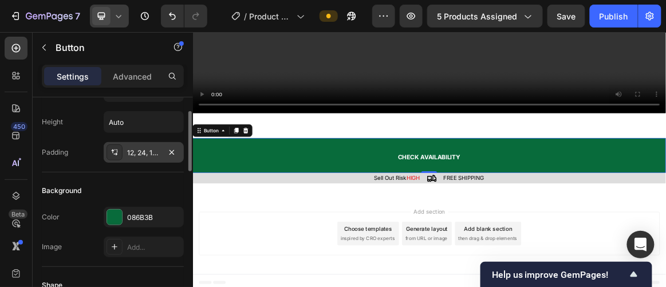
click at [131, 153] on div "12, 24, 12, 24" at bounding box center [143, 153] width 33 height 10
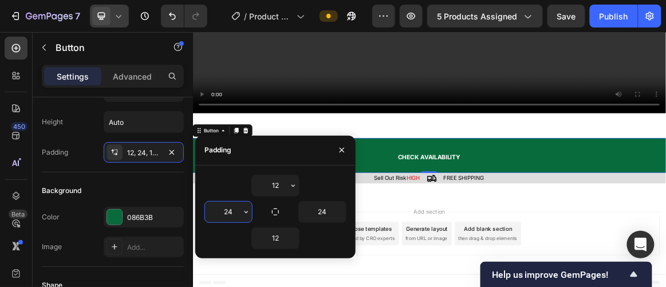
click at [225, 209] on input "24" at bounding box center [228, 211] width 47 height 21
type input "50"
click at [321, 208] on input "24" at bounding box center [322, 211] width 47 height 21
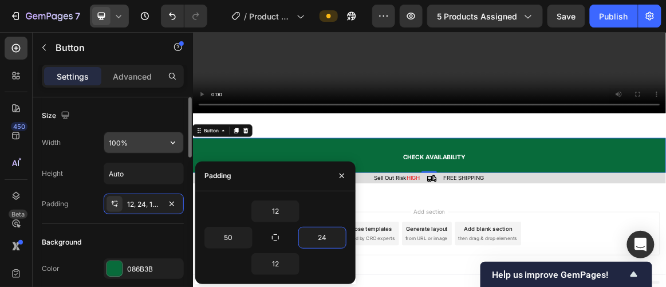
click at [133, 150] on input "100%" at bounding box center [143, 142] width 79 height 21
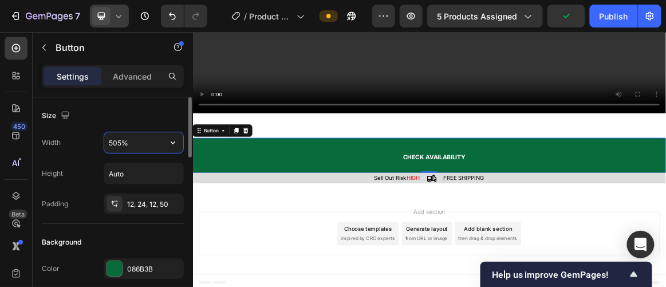
type input "50%"
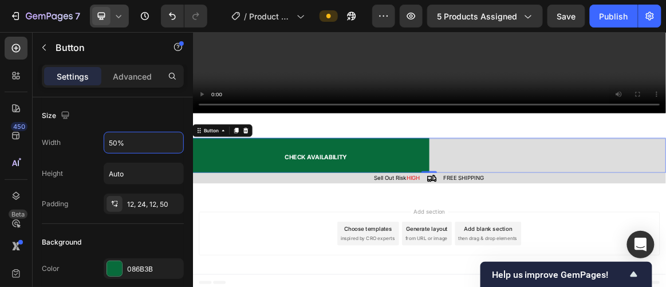
click at [603, 206] on div "CHECK AVAILABILITY Button 0" at bounding box center [535, 210] width 687 height 51
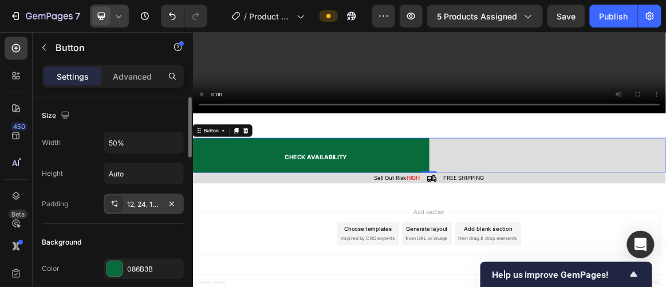
click at [142, 203] on div "12, 24, 12, 50" at bounding box center [143, 204] width 33 height 10
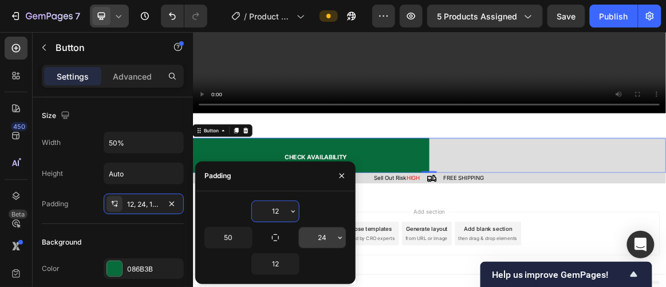
click at [324, 239] on input "24" at bounding box center [322, 237] width 47 height 21
type input "6"
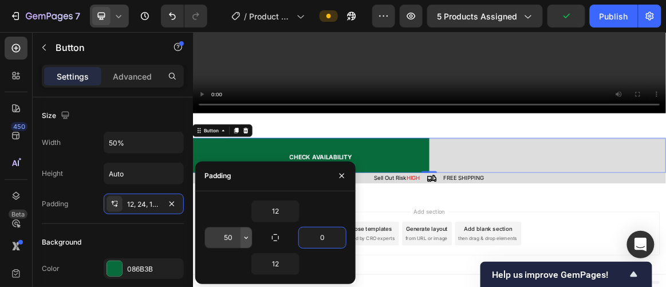
type input "0"
click at [240, 235] on button "button" at bounding box center [245, 237] width 11 height 21
click at [237, 235] on input "50" at bounding box center [228, 237] width 47 height 21
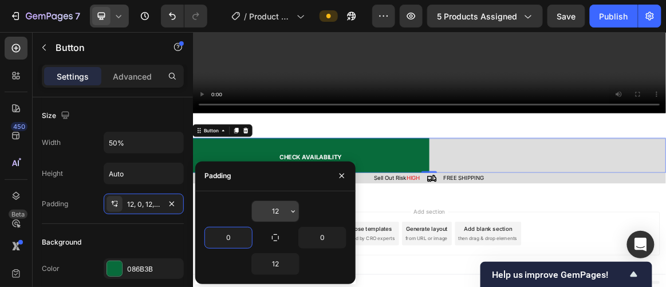
type input "0"
click at [275, 208] on input "12" at bounding box center [275, 211] width 47 height 21
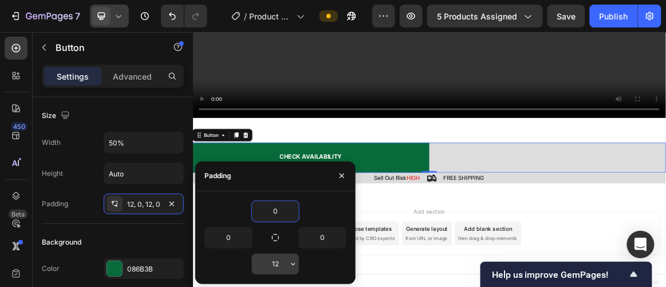
type input "0"
click at [271, 260] on input "12" at bounding box center [275, 264] width 47 height 21
type input "0"
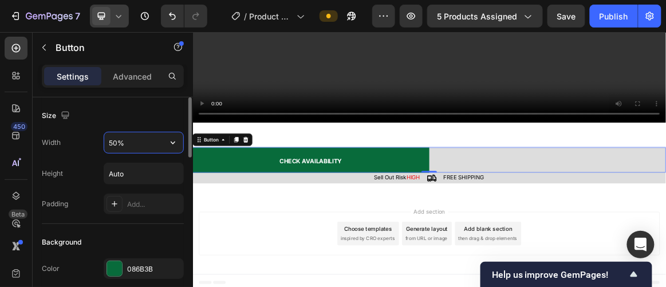
click at [143, 144] on input "50%" at bounding box center [143, 142] width 79 height 21
click at [142, 144] on input "50%" at bounding box center [143, 142] width 79 height 21
click at [171, 144] on icon "button" at bounding box center [172, 142] width 11 height 11
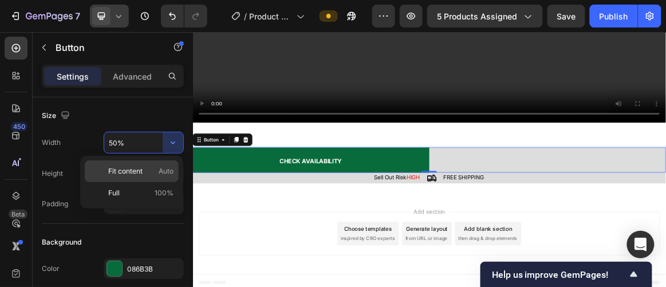
click at [142, 166] on p "Fit content Auto" at bounding box center [140, 171] width 65 height 10
type input "Auto"
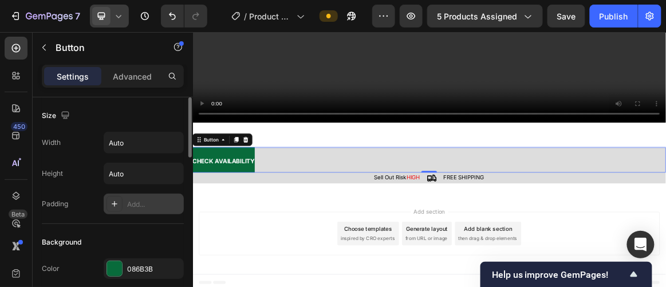
click at [148, 201] on div "Add..." at bounding box center [154, 204] width 54 height 10
type input "12"
type input "24"
type input "12"
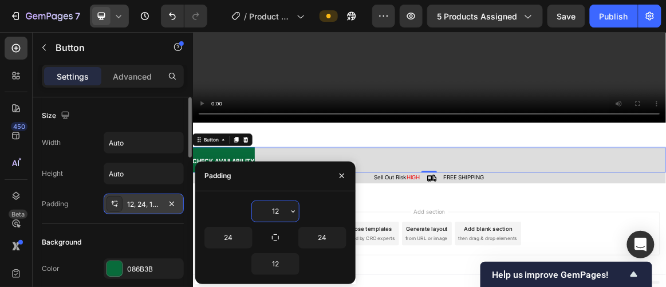
scroll to position [908, 0]
